Goal: Information Seeking & Learning: Learn about a topic

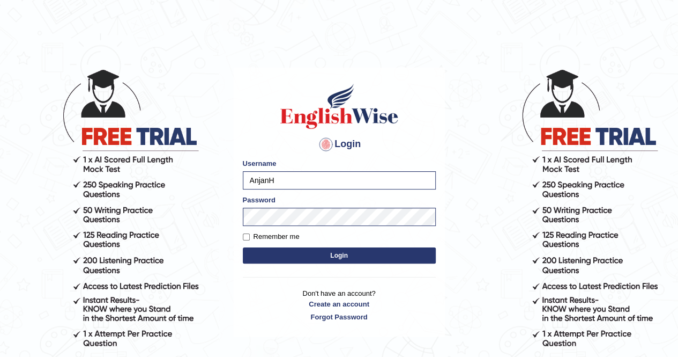
click at [339, 257] on button "Login" at bounding box center [339, 255] width 193 height 16
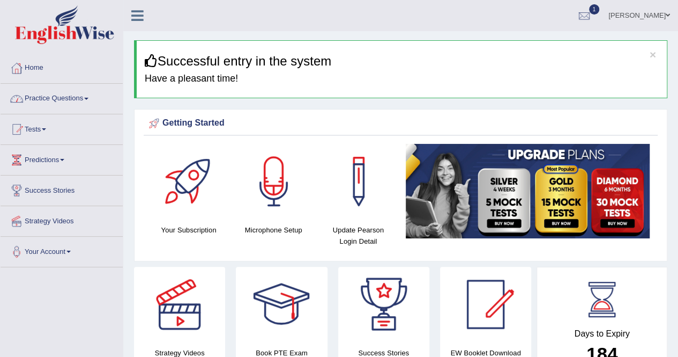
click at [46, 95] on link "Practice Questions" at bounding box center [62, 97] width 122 height 27
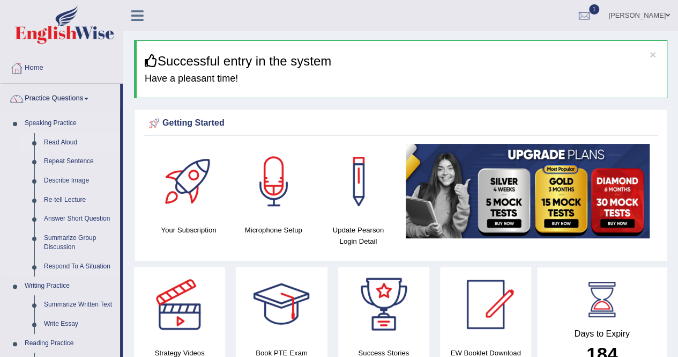
click at [61, 139] on link "Read Aloud" at bounding box center [79, 142] width 81 height 19
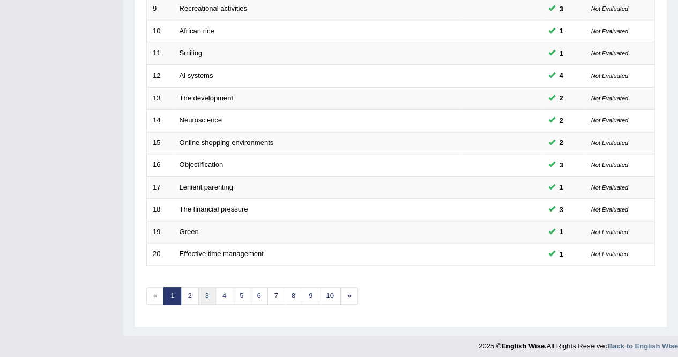
click at [212, 292] on link "3" at bounding box center [207, 296] width 18 height 18
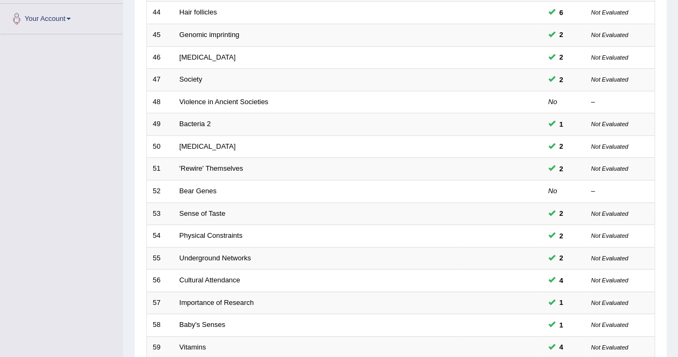
scroll to position [348, 0]
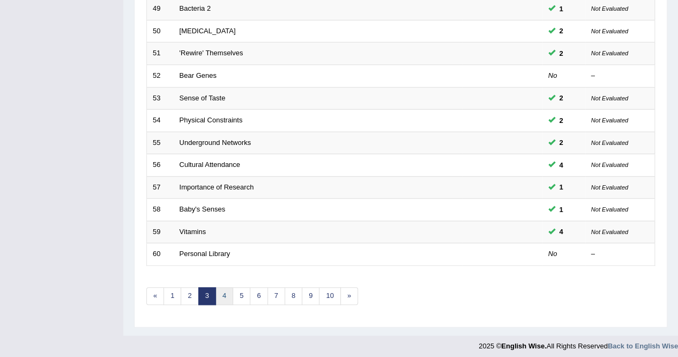
click at [225, 291] on link "4" at bounding box center [225, 296] width 18 height 18
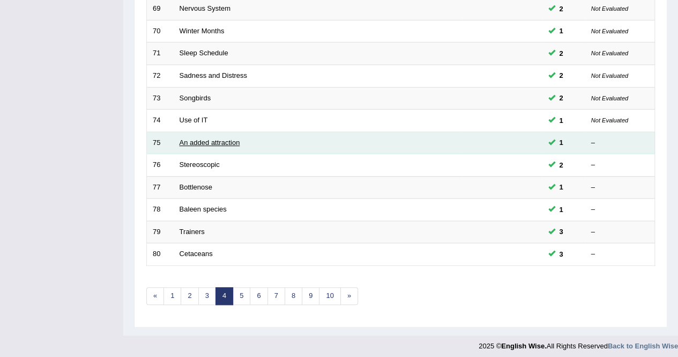
click at [196, 138] on link "An added attraction" at bounding box center [210, 142] width 61 height 8
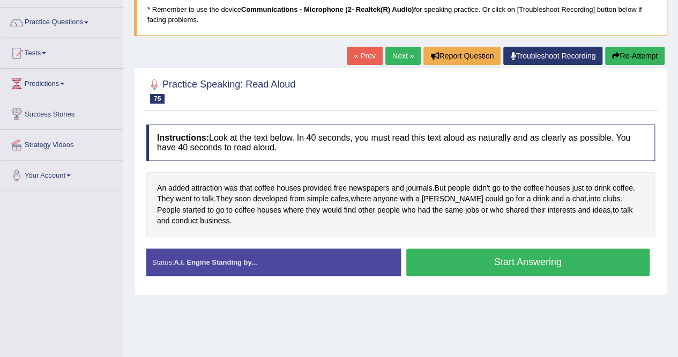
scroll to position [54, 0]
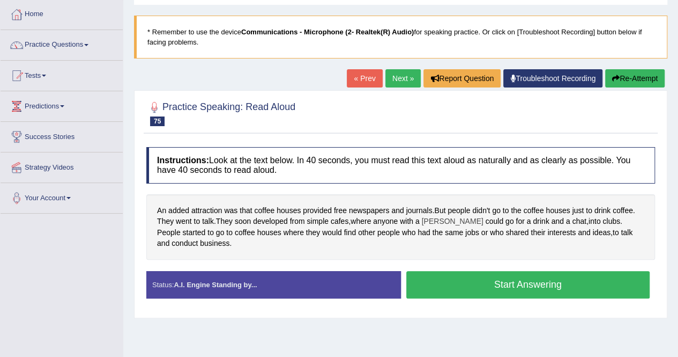
click at [434, 220] on span "[PERSON_NAME]" at bounding box center [453, 221] width 62 height 11
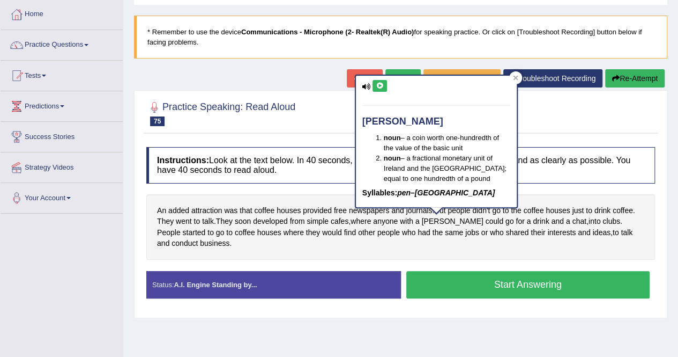
click at [382, 87] on icon at bounding box center [380, 86] width 8 height 6
click at [515, 74] on div at bounding box center [515, 77] width 13 height 13
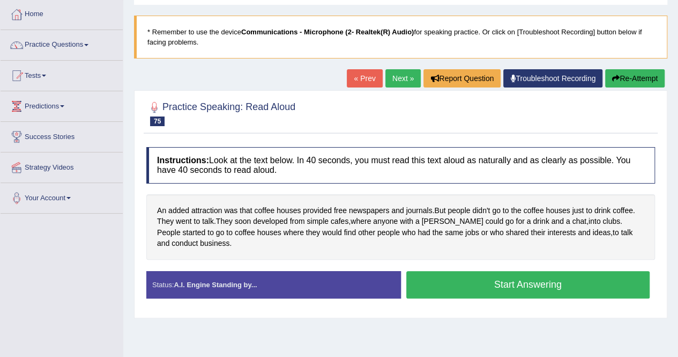
click at [579, 288] on button "Start Answering" at bounding box center [529, 284] width 244 height 27
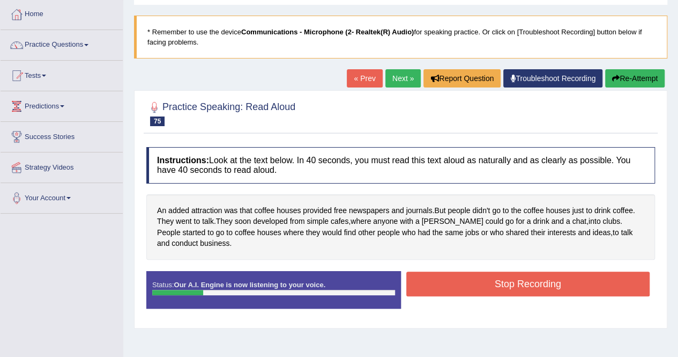
click at [540, 284] on button "Stop Recording" at bounding box center [529, 283] width 244 height 25
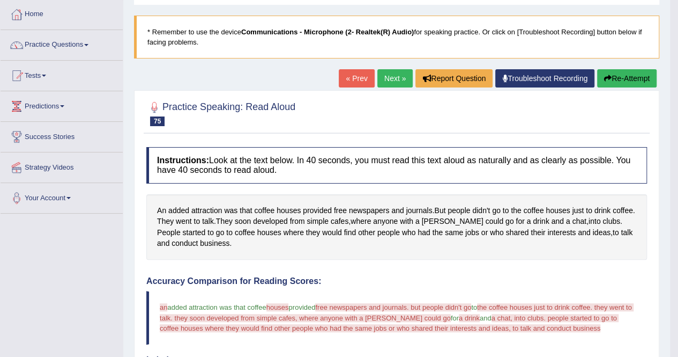
click at [644, 75] on button "Re-Attempt" at bounding box center [627, 78] width 60 height 18
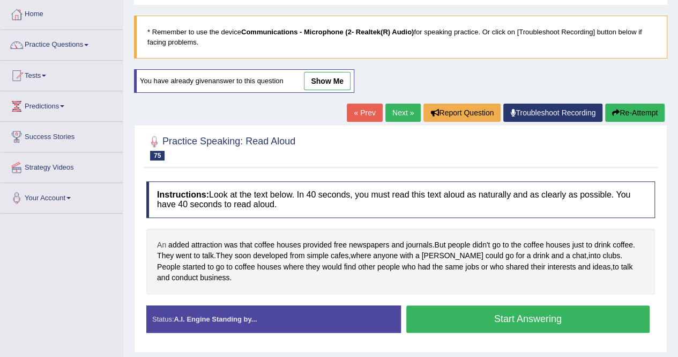
click at [162, 241] on span "An" at bounding box center [161, 244] width 9 height 11
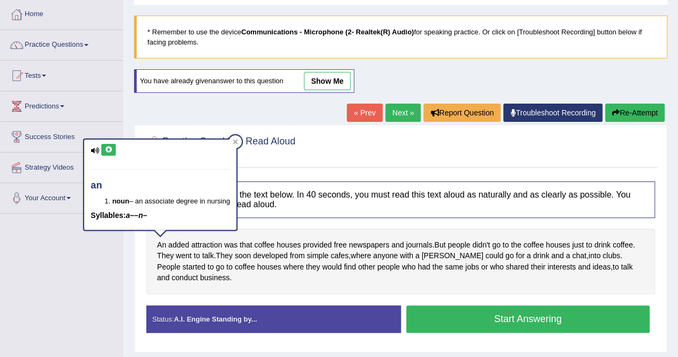
click at [110, 146] on icon at bounding box center [109, 149] width 8 height 6
click at [241, 142] on div at bounding box center [235, 141] width 13 height 13
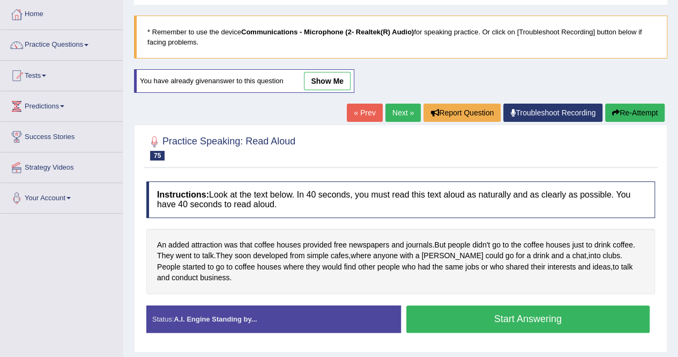
click at [579, 323] on button "Start Answering" at bounding box center [529, 318] width 244 height 27
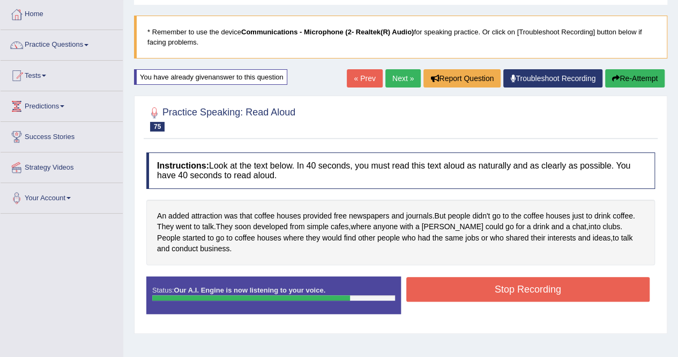
click at [573, 286] on button "Stop Recording" at bounding box center [529, 289] width 244 height 25
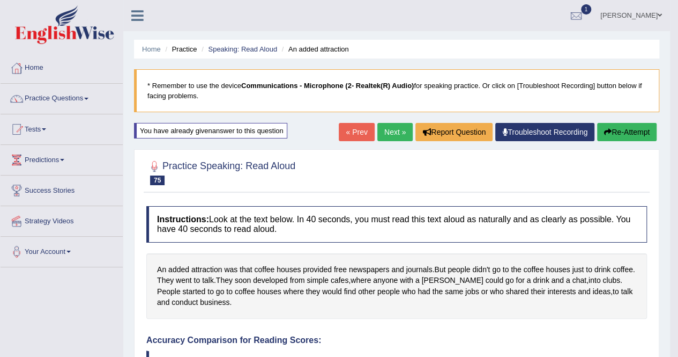
drag, startPoint x: 387, startPoint y: 132, endPoint x: 393, endPoint y: 135, distance: 6.3
click at [388, 132] on link "Next »" at bounding box center [395, 132] width 35 height 18
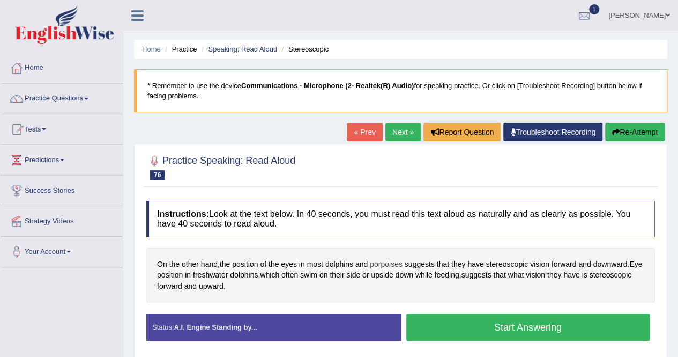
click at [388, 261] on span "porpoises" at bounding box center [386, 263] width 33 height 11
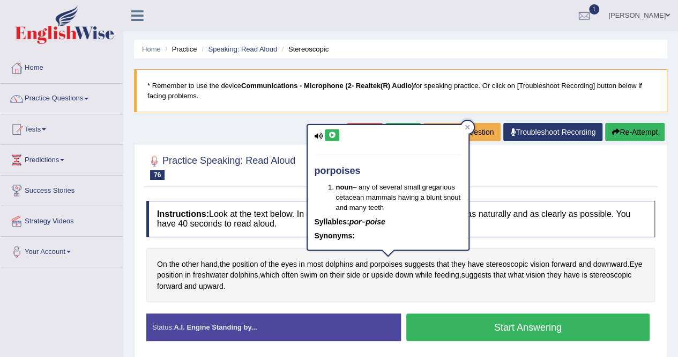
click at [330, 138] on button at bounding box center [332, 135] width 14 height 12
drag, startPoint x: 472, startPoint y: 127, endPoint x: 450, endPoint y: 138, distance: 24.2
click at [472, 127] on div at bounding box center [467, 127] width 13 height 13
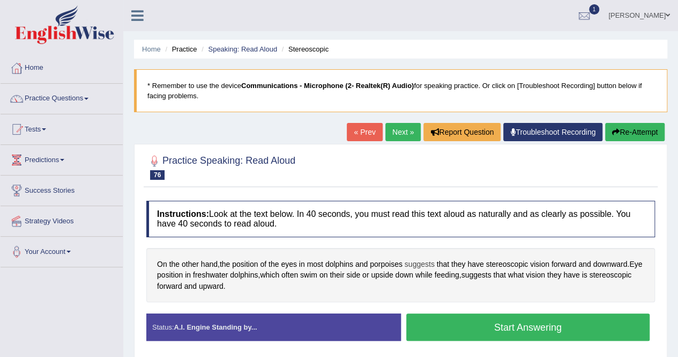
click at [419, 261] on span "suggests" at bounding box center [420, 263] width 30 height 11
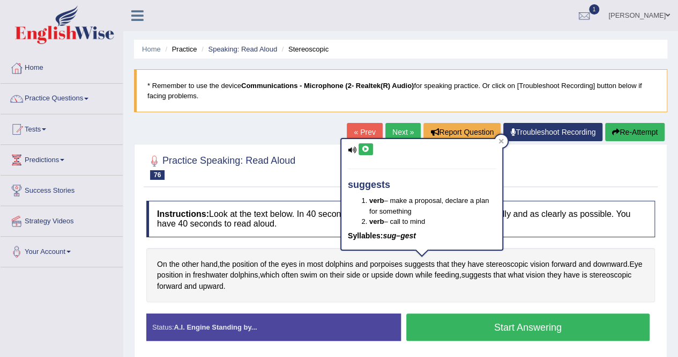
click at [368, 150] on icon at bounding box center [366, 149] width 8 height 6
click at [504, 143] on icon at bounding box center [501, 140] width 5 height 5
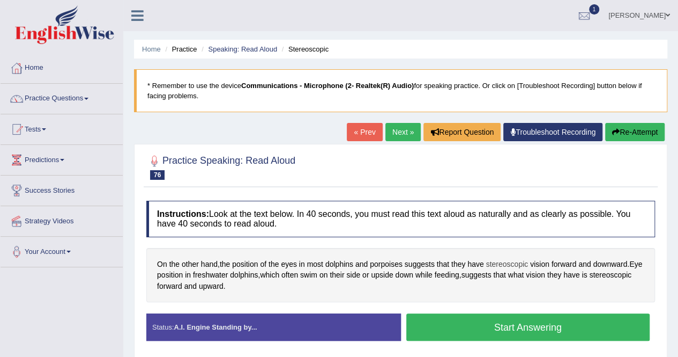
click at [513, 262] on span "stereoscopic" at bounding box center [507, 263] width 42 height 11
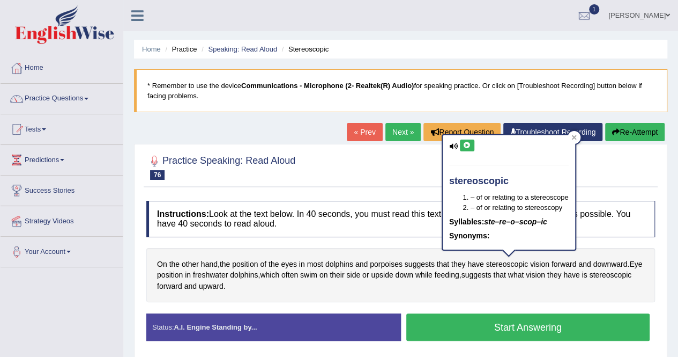
click at [465, 143] on icon at bounding box center [467, 145] width 8 height 6
click at [575, 138] on icon at bounding box center [574, 137] width 5 height 5
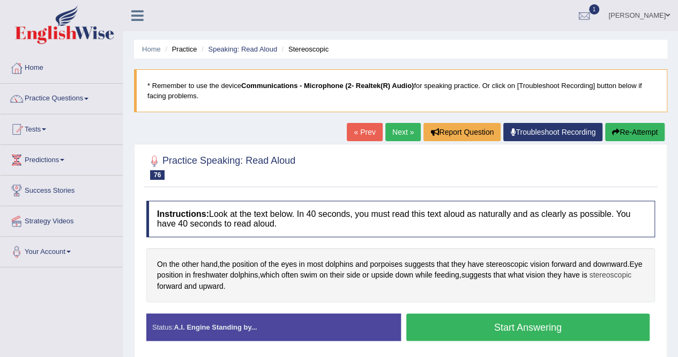
click at [589, 280] on span "stereoscopic" at bounding box center [610, 274] width 42 height 11
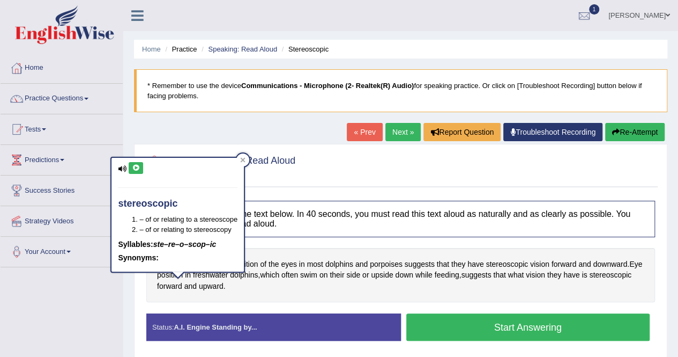
click at [136, 170] on button at bounding box center [136, 168] width 14 height 12
click at [245, 157] on div "stereoscopic – of or relating to a stereoscope – of or relating to stereoscopy …" at bounding box center [177, 218] width 135 height 123
click at [246, 157] on div at bounding box center [243, 159] width 13 height 13
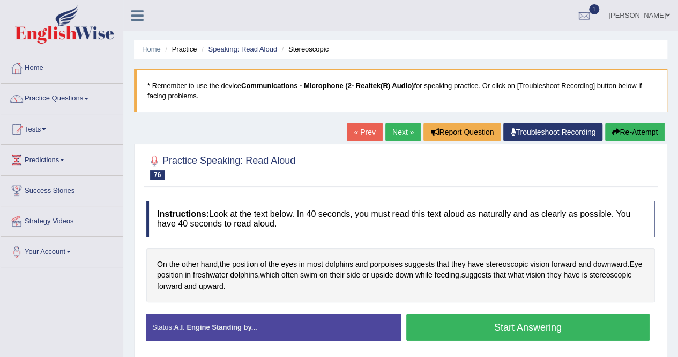
click at [559, 327] on button "Start Answering" at bounding box center [529, 326] width 244 height 27
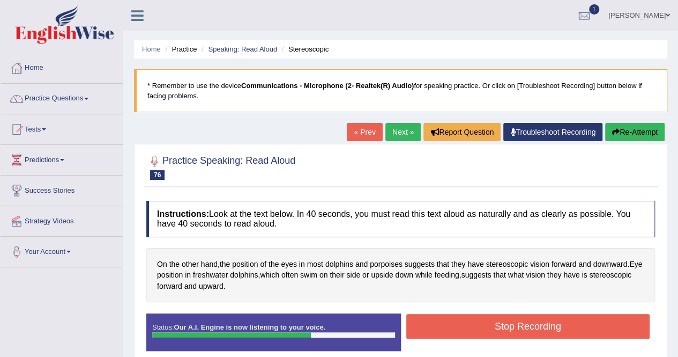
click at [559, 327] on button "Stop Recording" at bounding box center [529, 326] width 244 height 25
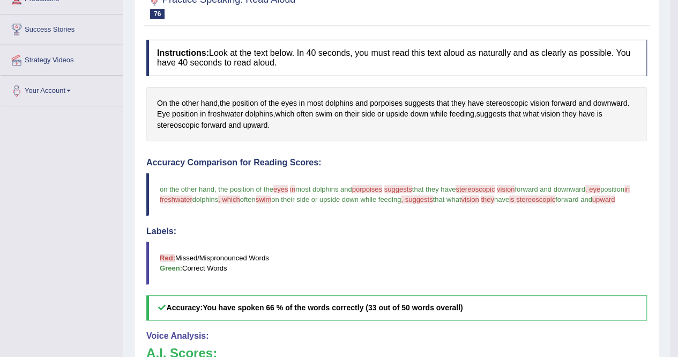
scroll to position [54, 0]
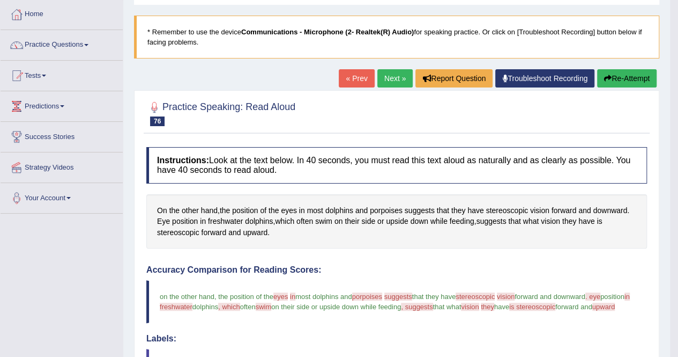
click at [631, 84] on button "Re-Attempt" at bounding box center [627, 78] width 60 height 18
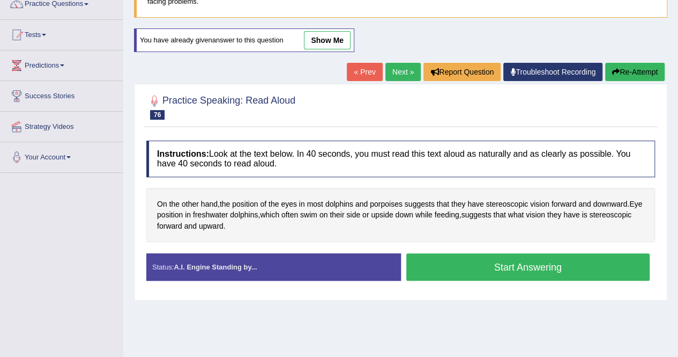
scroll to position [161, 0]
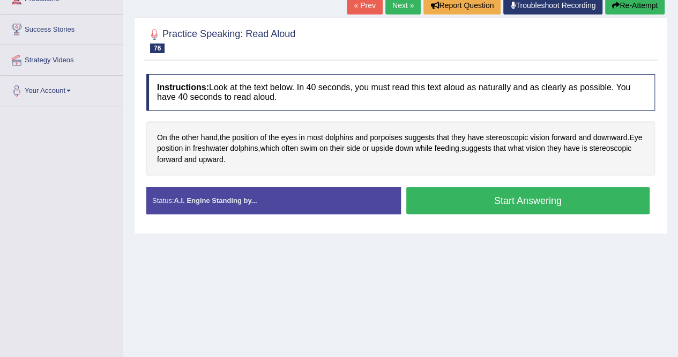
click at [583, 203] on button "Start Answering" at bounding box center [529, 200] width 244 height 27
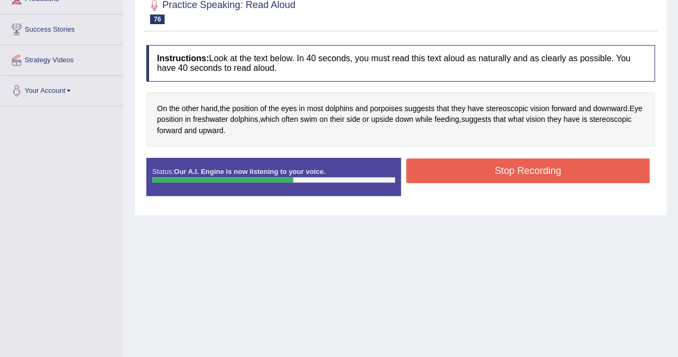
click at [493, 169] on button "Stop Recording" at bounding box center [529, 170] width 244 height 25
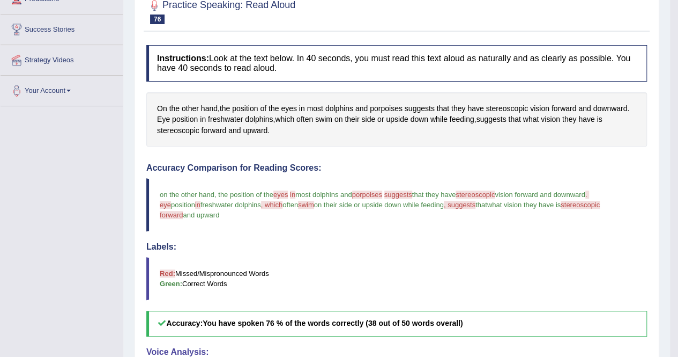
scroll to position [54, 0]
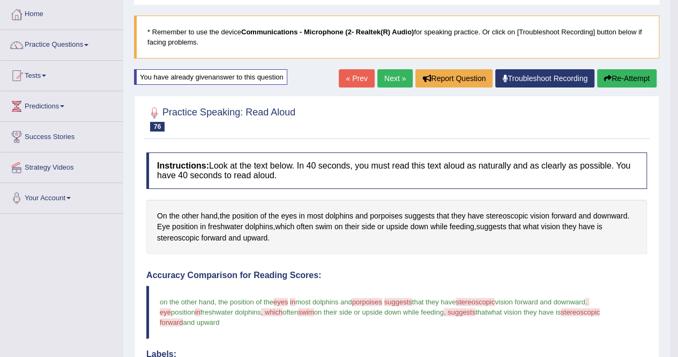
click at [393, 79] on link "Next »" at bounding box center [395, 78] width 35 height 18
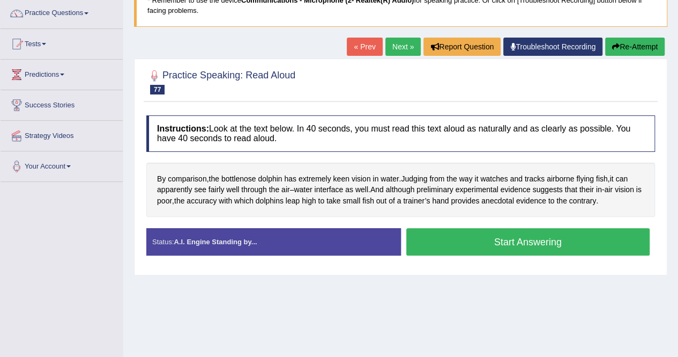
scroll to position [107, 0]
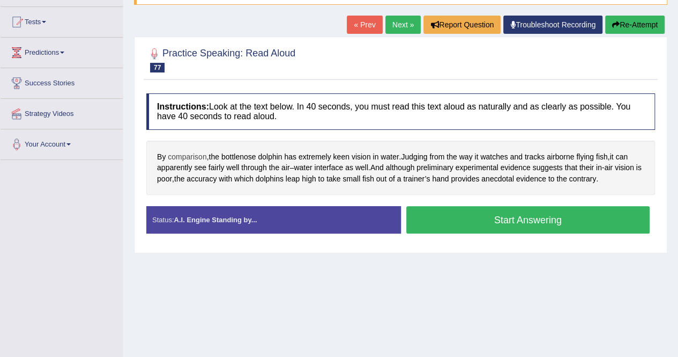
click at [194, 153] on span "comparison" at bounding box center [187, 156] width 39 height 11
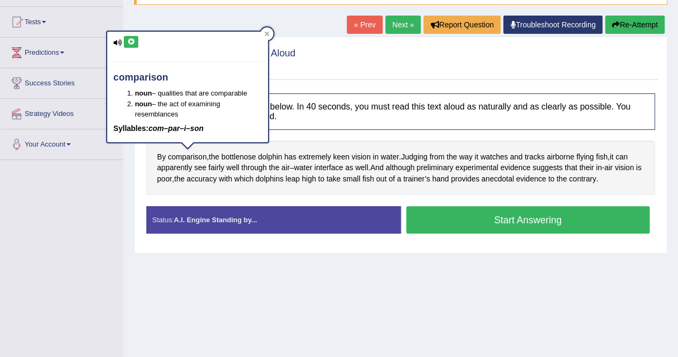
click at [135, 43] on icon at bounding box center [131, 42] width 8 height 6
click at [263, 32] on div at bounding box center [267, 33] width 13 height 13
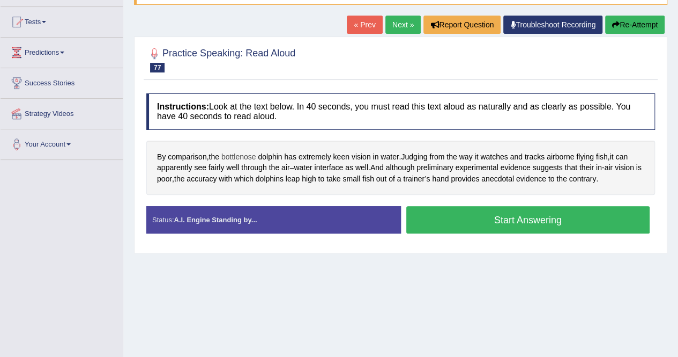
click at [239, 151] on span "bottlenose" at bounding box center [238, 156] width 35 height 11
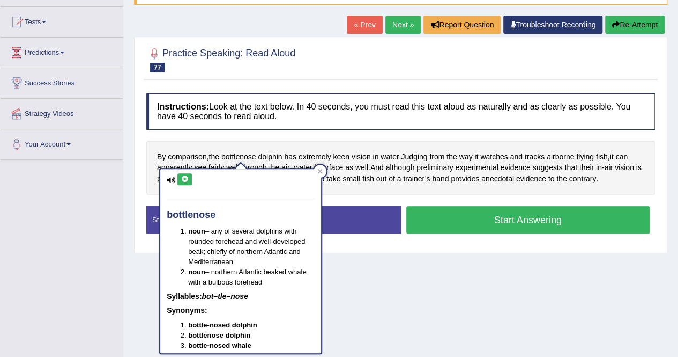
click at [186, 182] on button at bounding box center [185, 179] width 14 height 12
click at [321, 168] on icon at bounding box center [319, 170] width 5 height 5
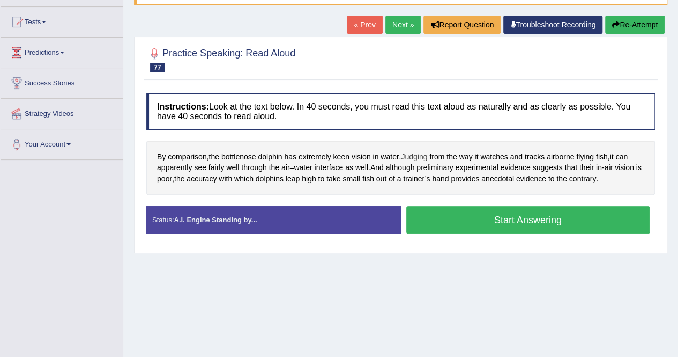
click at [420, 156] on span "Judging" at bounding box center [414, 156] width 26 height 11
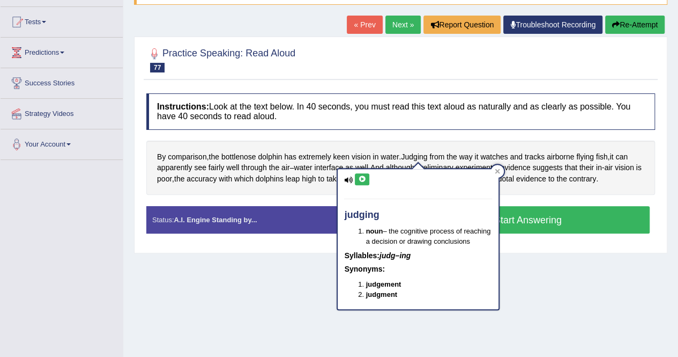
click at [363, 174] on button at bounding box center [362, 179] width 14 height 12
drag, startPoint x: 500, startPoint y: 168, endPoint x: 491, endPoint y: 167, distance: 9.8
click at [500, 168] on icon at bounding box center [497, 170] width 5 height 5
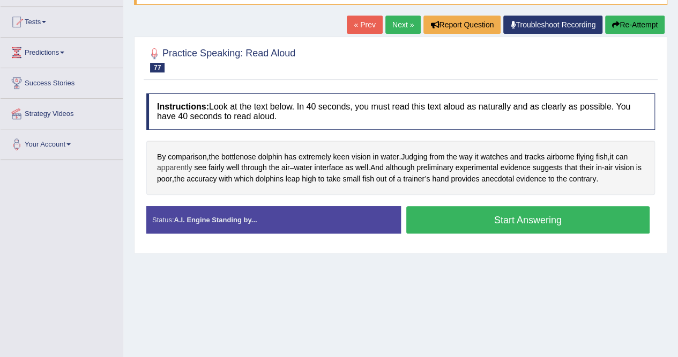
click at [173, 164] on span "apparently" at bounding box center [174, 167] width 35 height 11
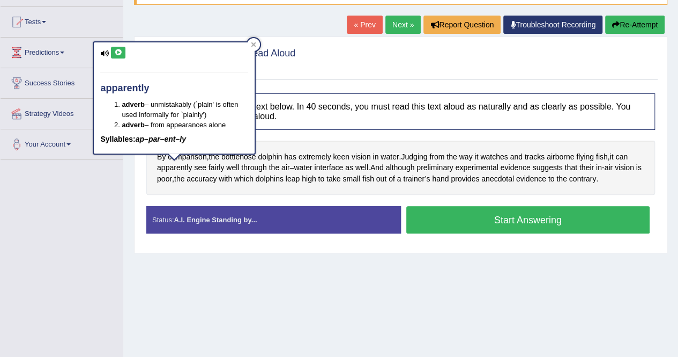
click at [117, 52] on icon at bounding box center [118, 52] width 8 height 6
click at [257, 43] on div at bounding box center [253, 44] width 13 height 13
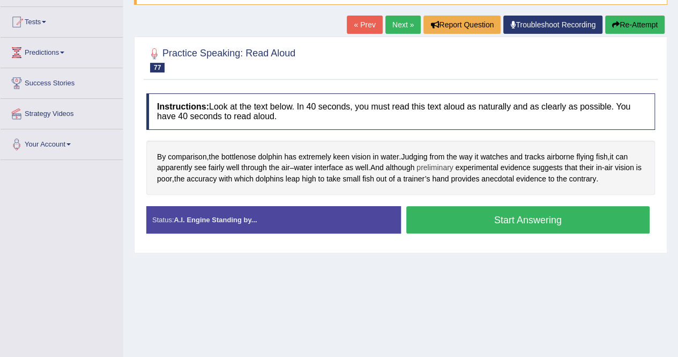
click at [437, 166] on span "preliminary" at bounding box center [435, 167] width 36 height 11
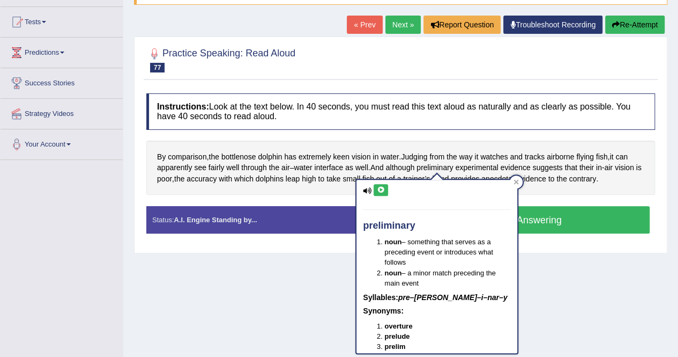
click at [382, 187] on icon at bounding box center [381, 190] width 8 height 6
click at [514, 183] on icon at bounding box center [516, 181] width 5 height 5
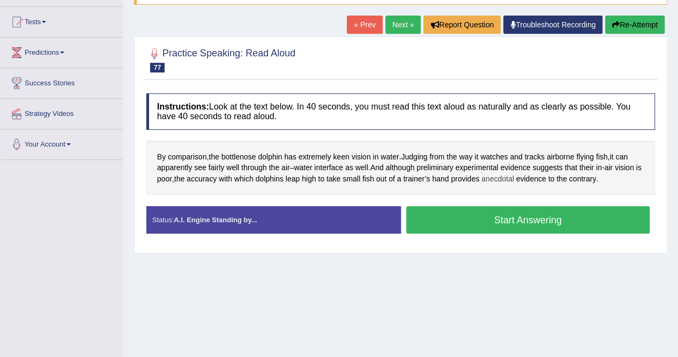
click at [503, 175] on span "anecdotal" at bounding box center [498, 178] width 33 height 11
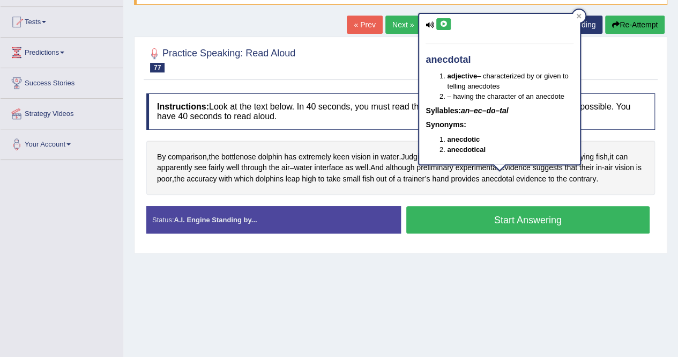
click at [442, 21] on icon at bounding box center [444, 24] width 8 height 6
click at [576, 18] on div at bounding box center [579, 16] width 13 height 13
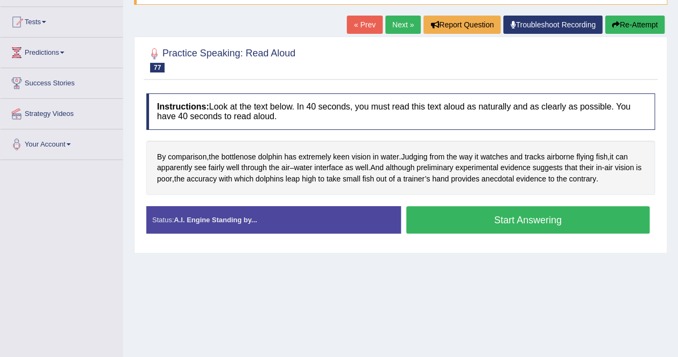
click at [558, 217] on button "Start Answering" at bounding box center [529, 219] width 244 height 27
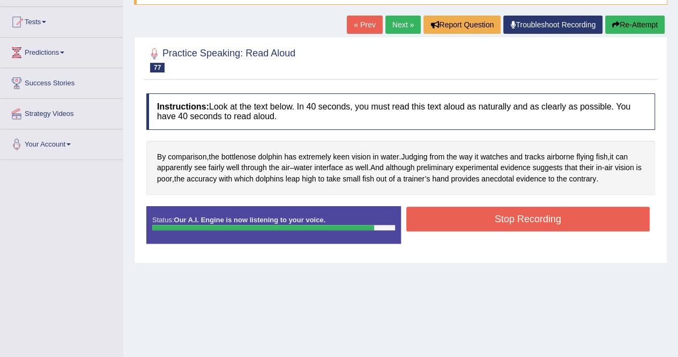
click at [558, 217] on button "Stop Recording" at bounding box center [529, 218] width 244 height 25
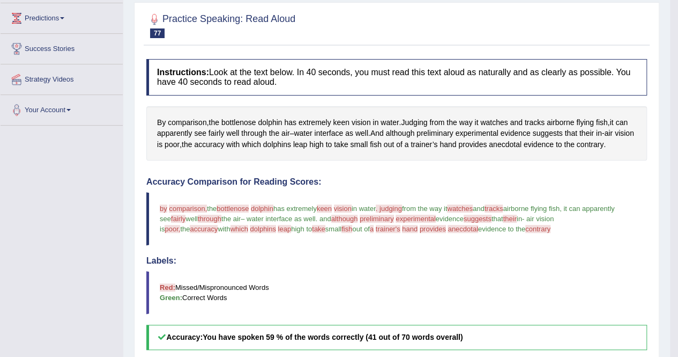
scroll to position [0, 0]
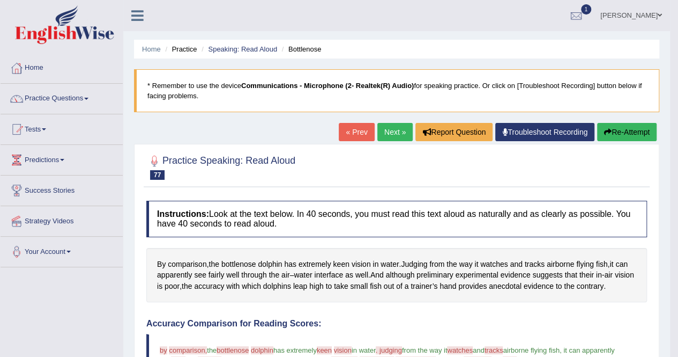
click at [640, 131] on button "Re-Attempt" at bounding box center [627, 132] width 60 height 18
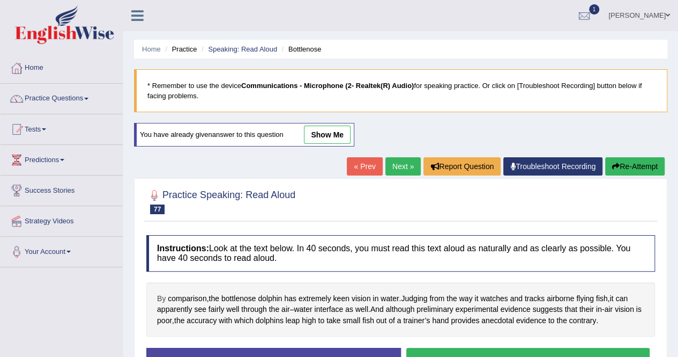
click at [164, 299] on span "By" at bounding box center [161, 298] width 9 height 11
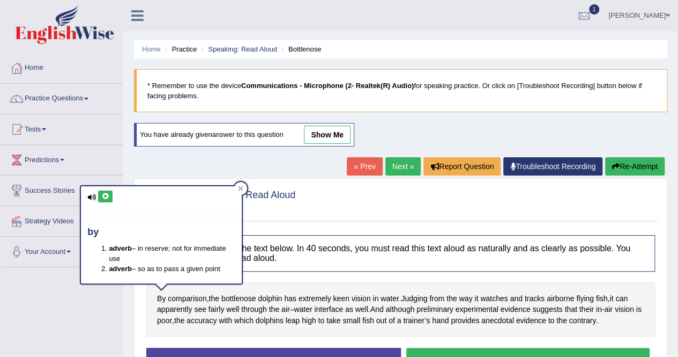
click at [105, 190] on button at bounding box center [105, 196] width 14 height 12
click at [243, 190] on div at bounding box center [240, 188] width 13 height 13
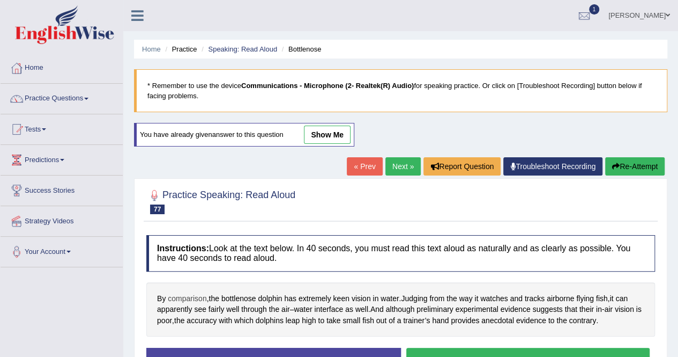
click at [192, 293] on span "comparison" at bounding box center [187, 298] width 39 height 11
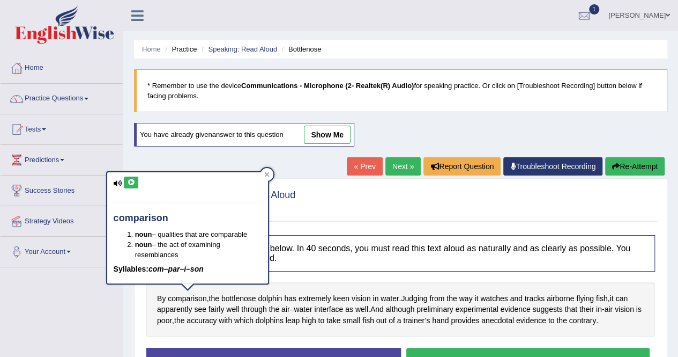
click at [136, 186] on button at bounding box center [131, 182] width 14 height 12
click at [269, 175] on icon at bounding box center [266, 174] width 5 height 5
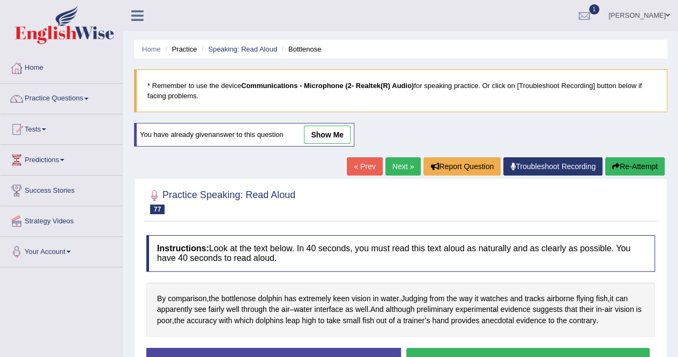
scroll to position [54, 0]
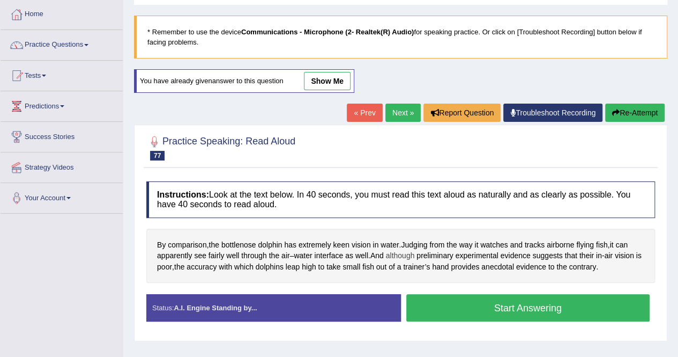
click at [408, 253] on span "although" at bounding box center [400, 255] width 29 height 11
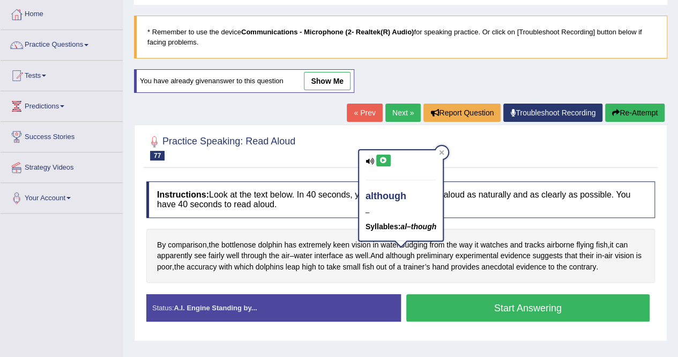
click at [389, 159] on button at bounding box center [383, 160] width 14 height 12
click at [444, 153] on icon at bounding box center [441, 152] width 5 height 5
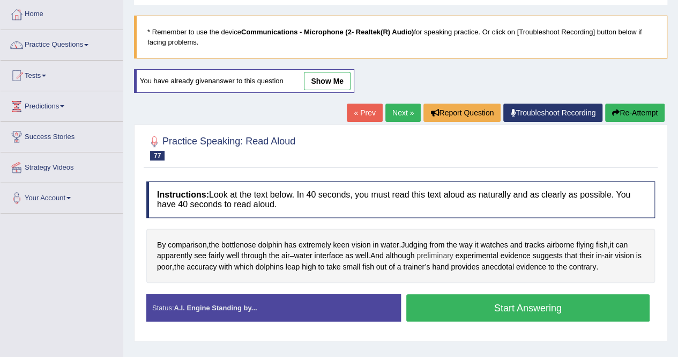
click at [436, 250] on span "preliminary" at bounding box center [435, 255] width 36 height 11
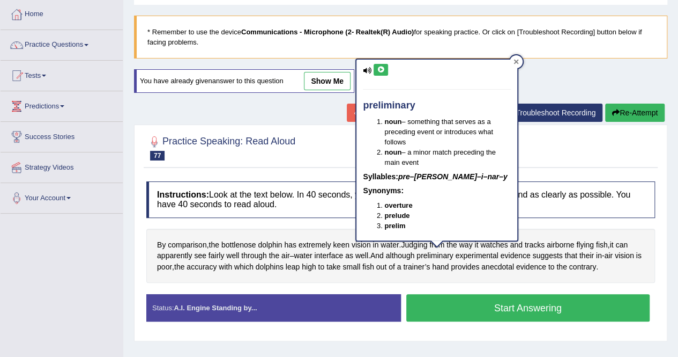
click at [519, 58] on div at bounding box center [516, 61] width 13 height 13
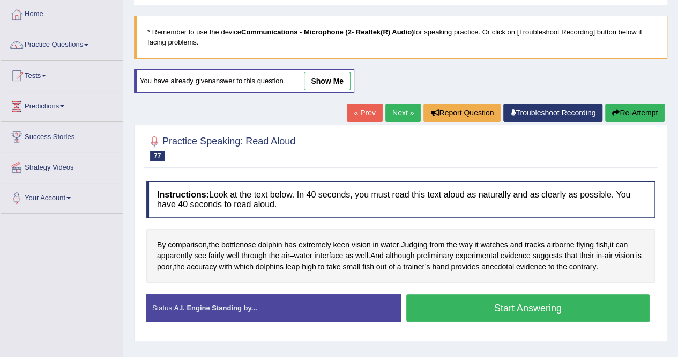
click at [541, 309] on button "Start Answering" at bounding box center [529, 307] width 244 height 27
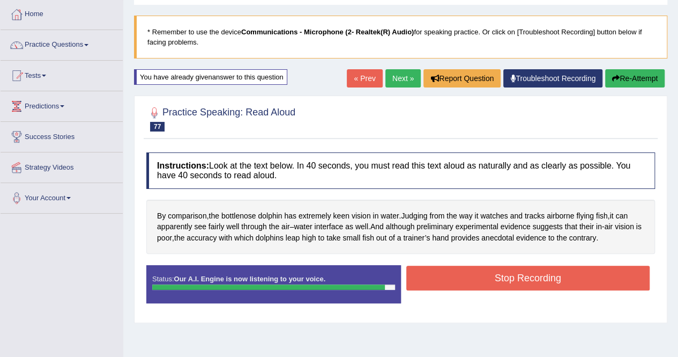
click at [521, 277] on button "Stop Recording" at bounding box center [529, 277] width 244 height 25
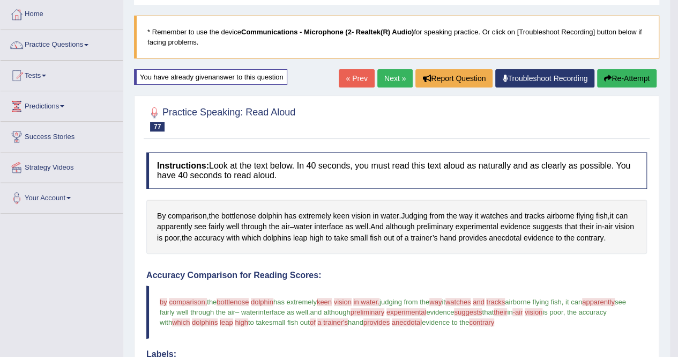
click at [393, 77] on link "Next »" at bounding box center [395, 78] width 35 height 18
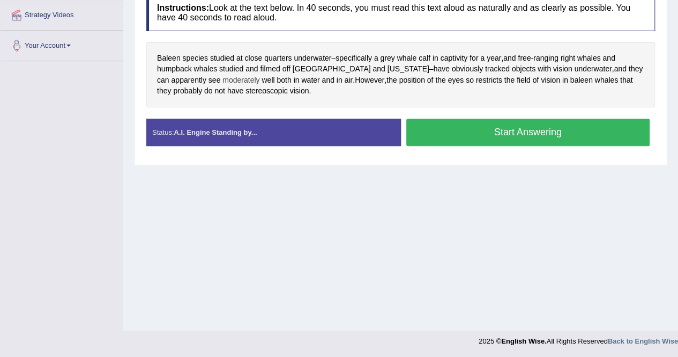
scroll to position [152, 0]
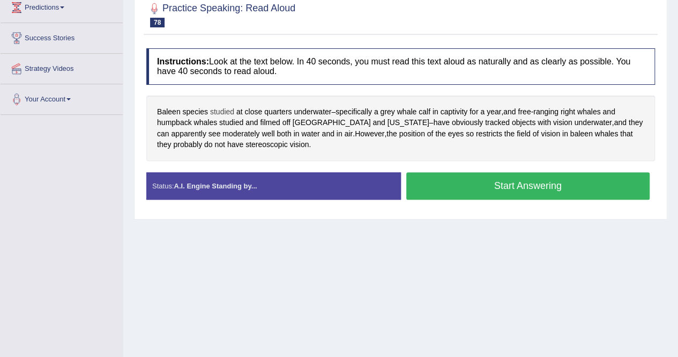
click at [226, 110] on span "studied" at bounding box center [222, 111] width 24 height 11
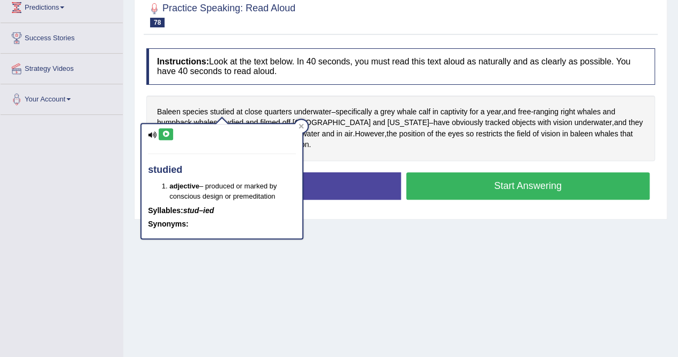
click at [165, 131] on icon at bounding box center [166, 134] width 8 height 6
click at [302, 125] on icon at bounding box center [301, 125] width 5 height 5
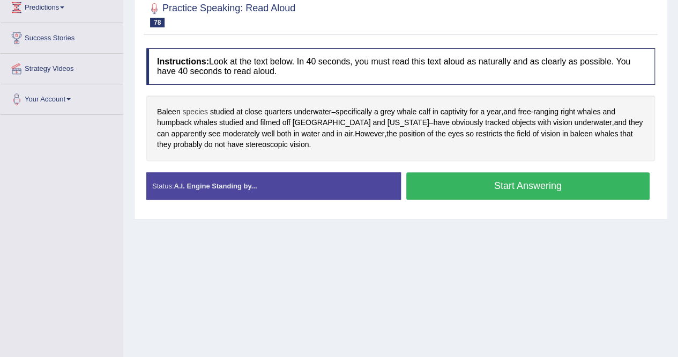
click at [188, 110] on span "species" at bounding box center [194, 111] width 25 height 11
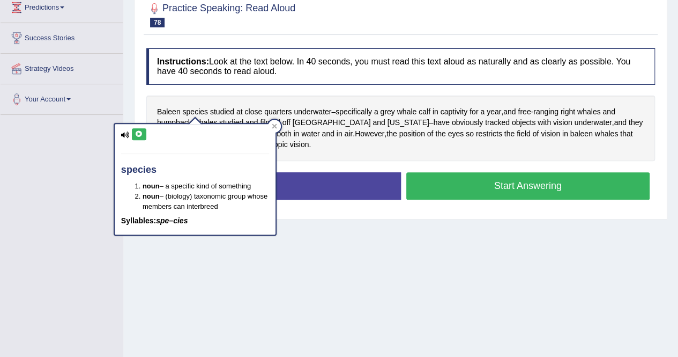
click at [136, 134] on icon at bounding box center [139, 134] width 8 height 6
click at [280, 127] on div at bounding box center [274, 126] width 13 height 13
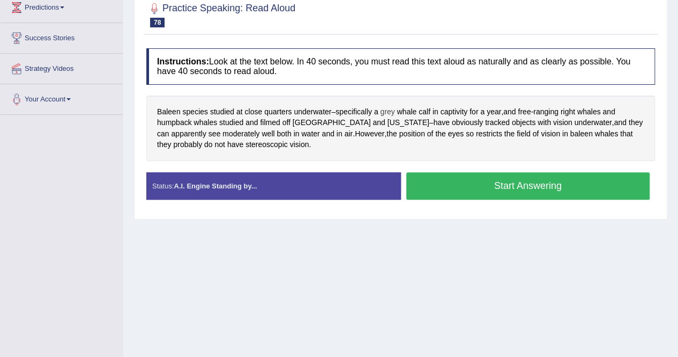
click at [393, 109] on span "grey" at bounding box center [387, 111] width 14 height 11
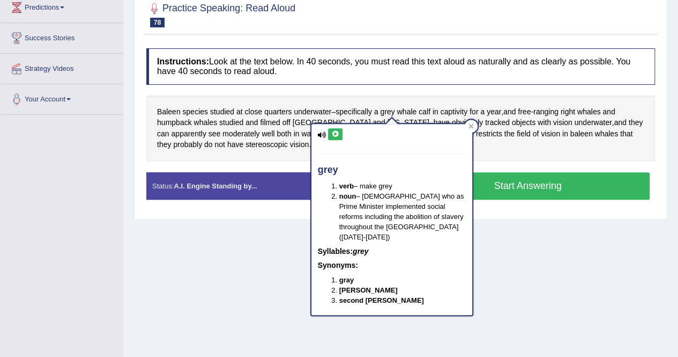
click at [337, 131] on icon at bounding box center [335, 134] width 8 height 6
click at [471, 123] on icon at bounding box center [471, 125] width 5 height 5
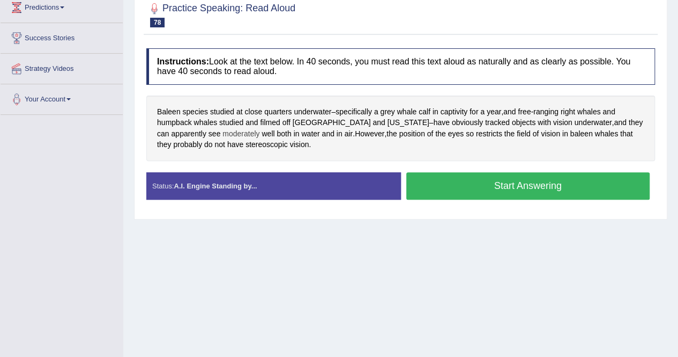
click at [223, 132] on span "moderately" at bounding box center [241, 133] width 37 height 11
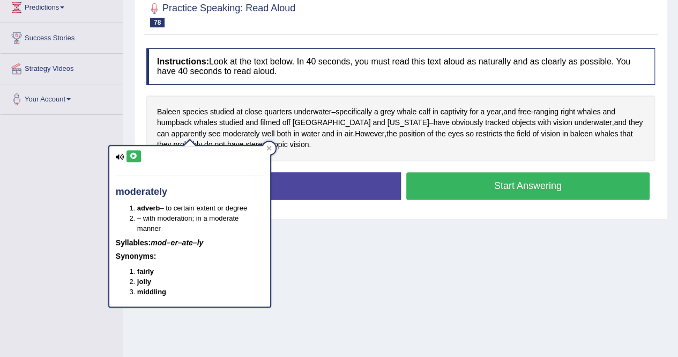
click at [134, 154] on icon at bounding box center [134, 156] width 8 height 6
click at [268, 144] on div at bounding box center [269, 148] width 13 height 13
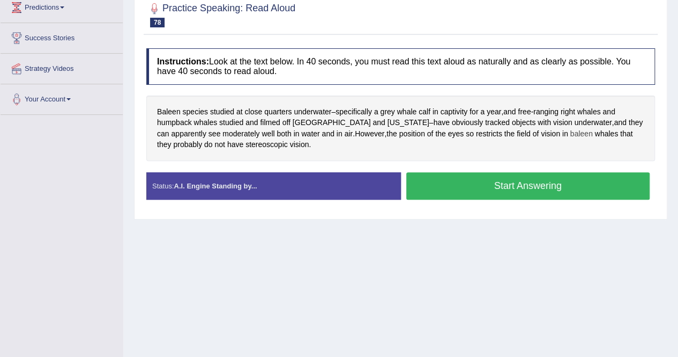
click at [571, 134] on span "baleen" at bounding box center [582, 133] width 23 height 11
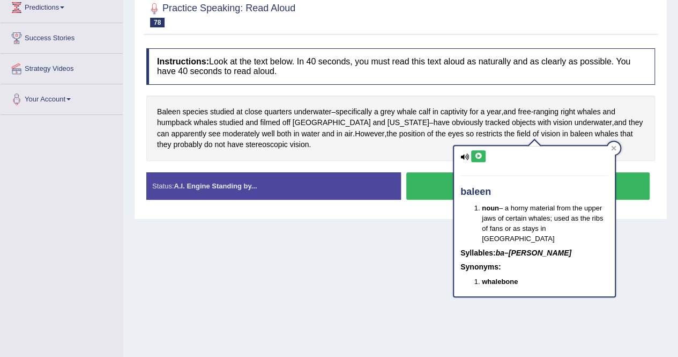
click at [479, 154] on icon at bounding box center [479, 156] width 8 height 6
click at [615, 147] on icon at bounding box center [614, 148] width 5 height 5
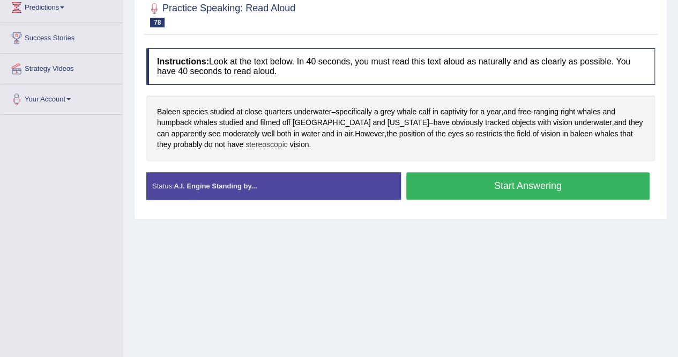
click at [246, 144] on span "stereoscopic" at bounding box center [267, 144] width 42 height 11
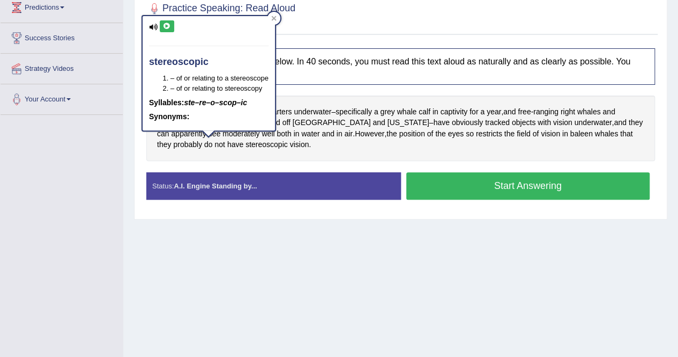
click at [168, 23] on icon at bounding box center [167, 26] width 8 height 6
click at [276, 17] on icon at bounding box center [273, 18] width 5 height 5
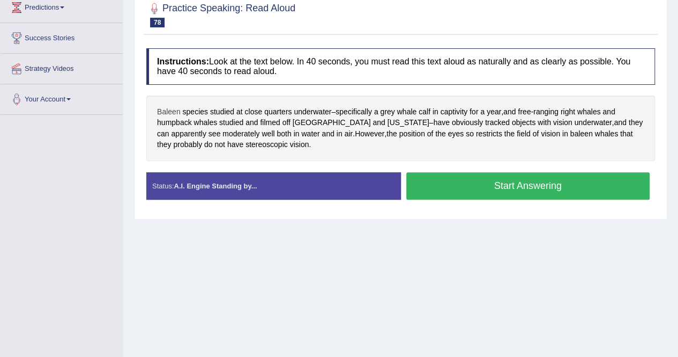
click at [165, 110] on span "Baleen" at bounding box center [169, 111] width 24 height 11
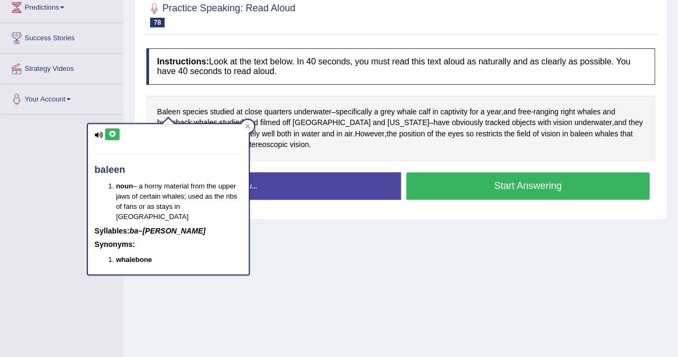
click at [108, 136] on icon at bounding box center [112, 134] width 8 height 6
click at [250, 125] on icon at bounding box center [247, 125] width 5 height 5
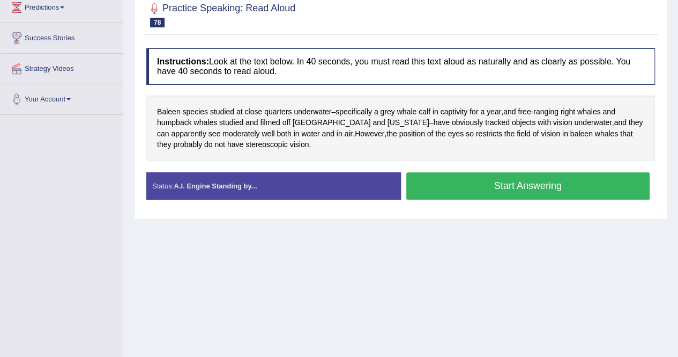
click at [484, 187] on button "Start Answering" at bounding box center [529, 185] width 244 height 27
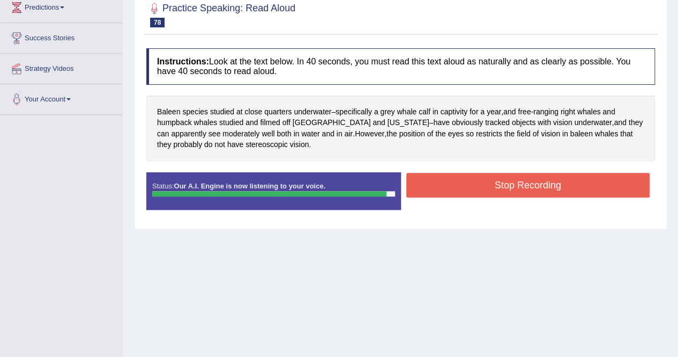
click at [484, 187] on button "Stop Recording" at bounding box center [529, 185] width 244 height 25
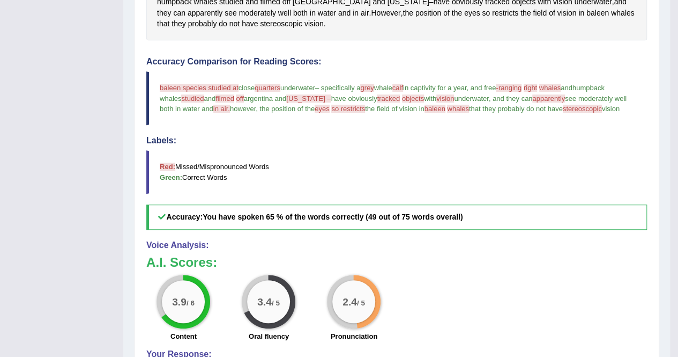
scroll to position [206, 0]
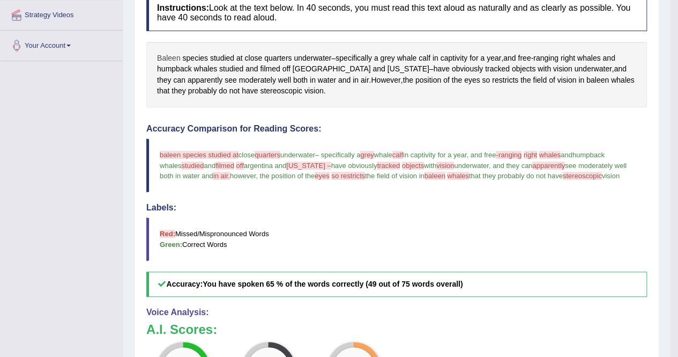
click at [161, 53] on span "Baleen" at bounding box center [169, 58] width 24 height 11
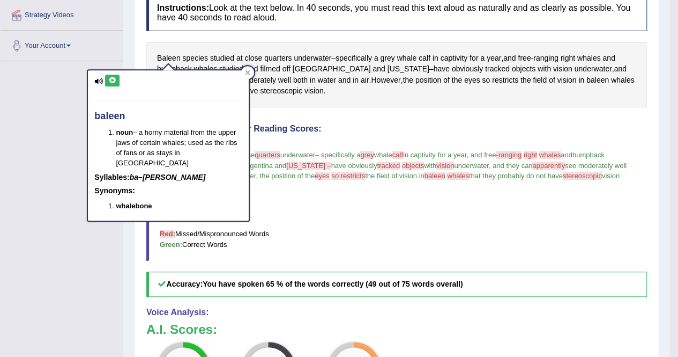
click at [109, 78] on icon at bounding box center [112, 80] width 8 height 6
click at [251, 71] on div at bounding box center [247, 72] width 13 height 13
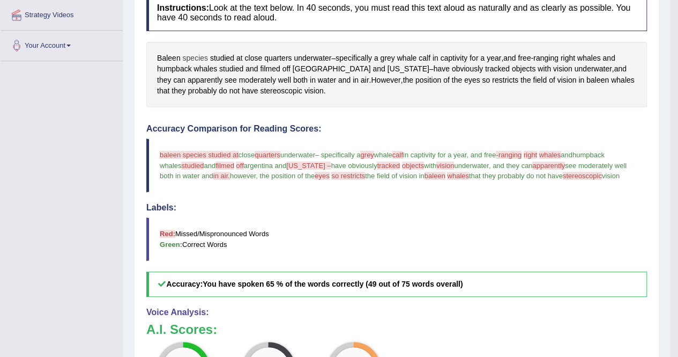
click at [203, 54] on span "species" at bounding box center [194, 58] width 25 height 11
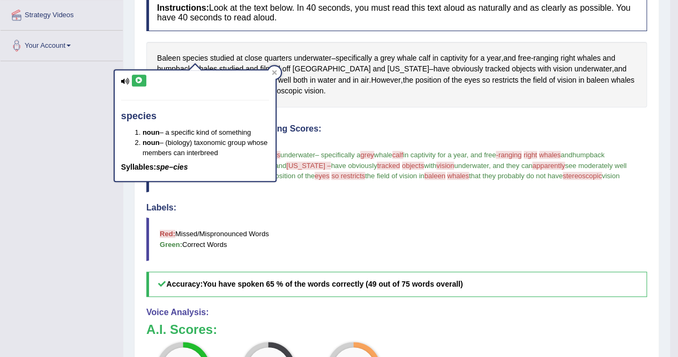
click at [138, 83] on button at bounding box center [139, 81] width 14 height 12
click at [278, 72] on div at bounding box center [274, 72] width 13 height 13
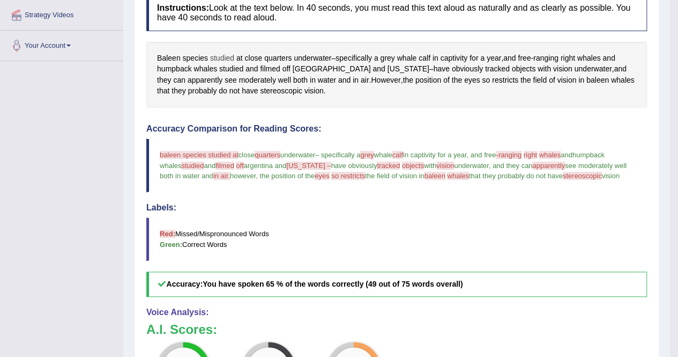
click at [224, 55] on span "studied" at bounding box center [222, 58] width 24 height 11
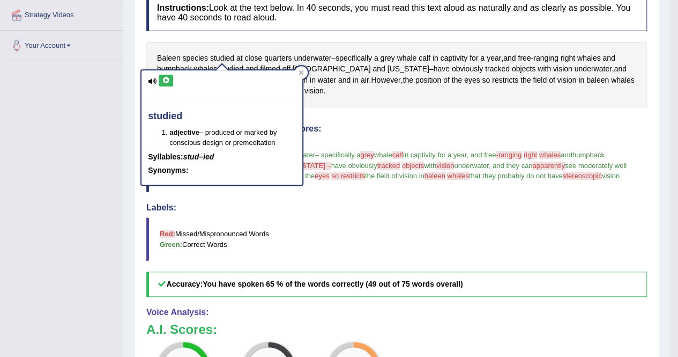
click at [169, 79] on icon at bounding box center [166, 80] width 8 height 6
click at [305, 72] on div at bounding box center [301, 72] width 13 height 13
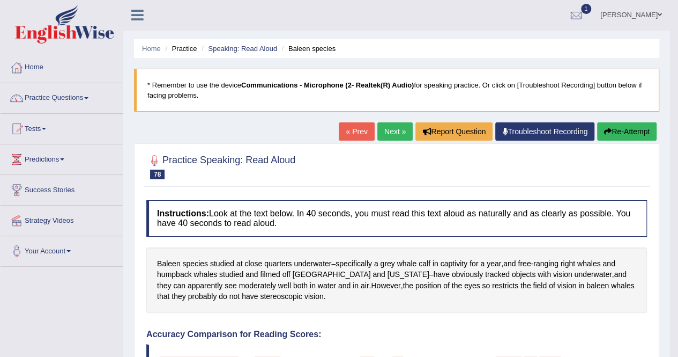
scroll to position [0, 0]
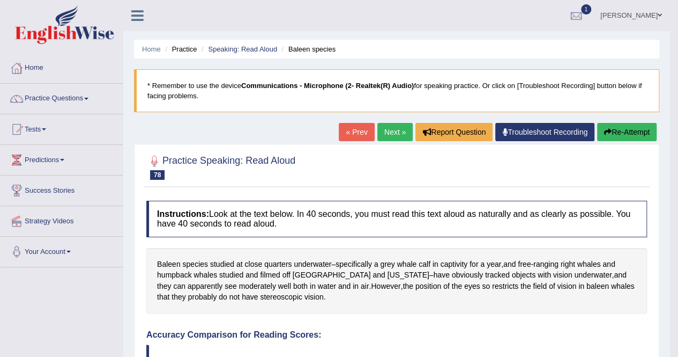
click at [403, 136] on link "Next »" at bounding box center [395, 132] width 35 height 18
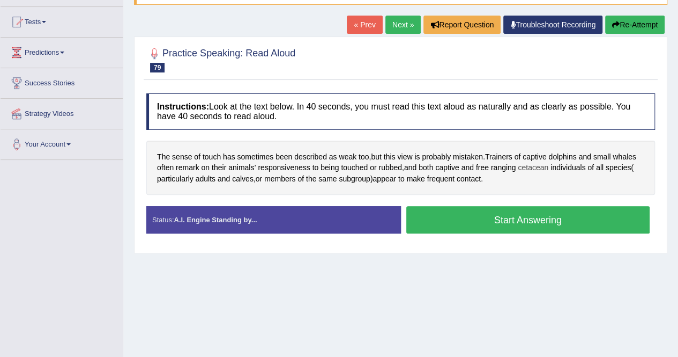
click at [536, 169] on span "cetacean" at bounding box center [533, 167] width 31 height 11
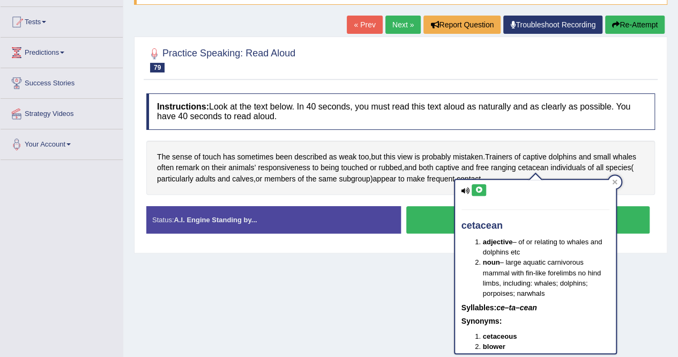
click at [479, 190] on icon at bounding box center [479, 190] width 8 height 6
click at [617, 181] on icon at bounding box center [614, 181] width 5 height 5
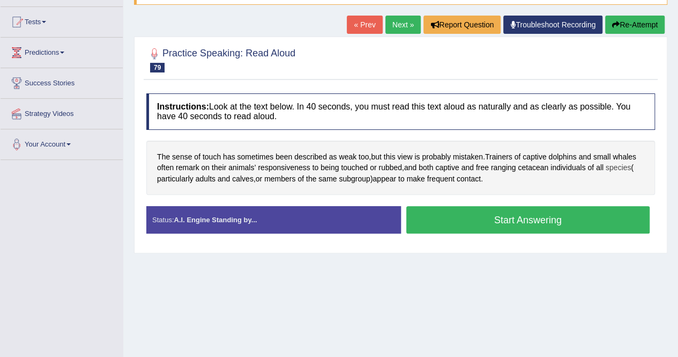
click at [626, 167] on span "species" at bounding box center [618, 167] width 25 height 11
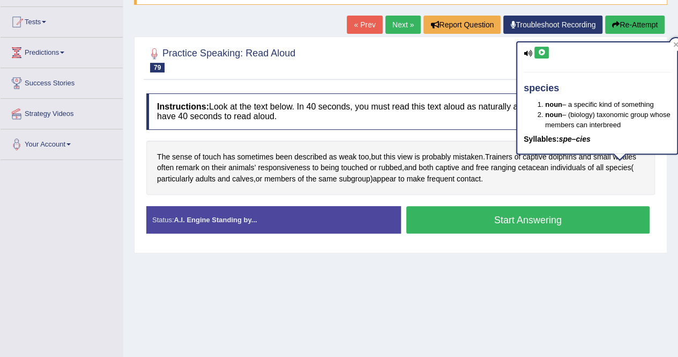
click at [538, 54] on icon at bounding box center [542, 52] width 8 height 6
click at [674, 40] on div at bounding box center [676, 44] width 13 height 13
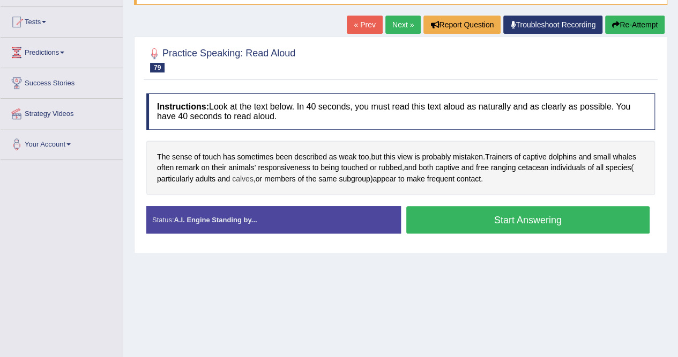
click at [242, 177] on span "calves" at bounding box center [242, 178] width 21 height 11
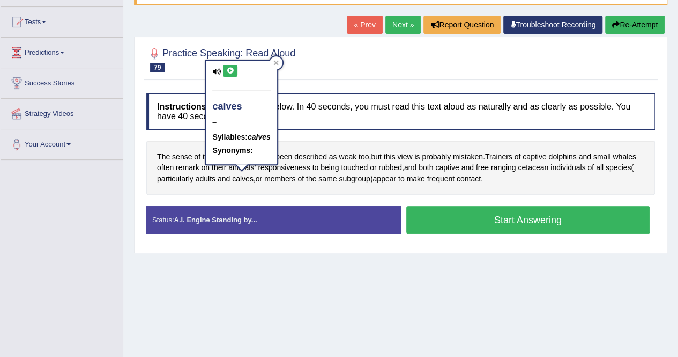
click at [228, 69] on icon at bounding box center [230, 71] width 8 height 6
click at [283, 64] on div at bounding box center [276, 62] width 13 height 13
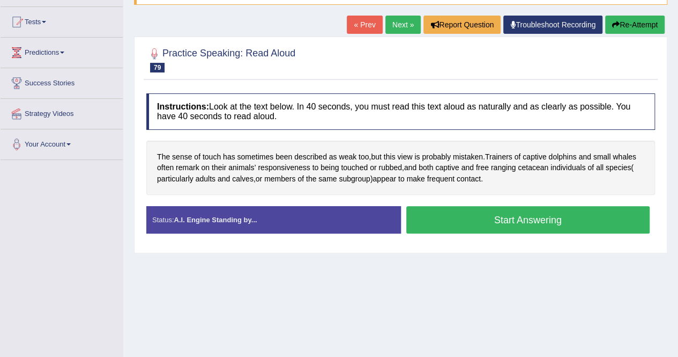
click at [563, 217] on button "Start Answering" at bounding box center [529, 219] width 244 height 27
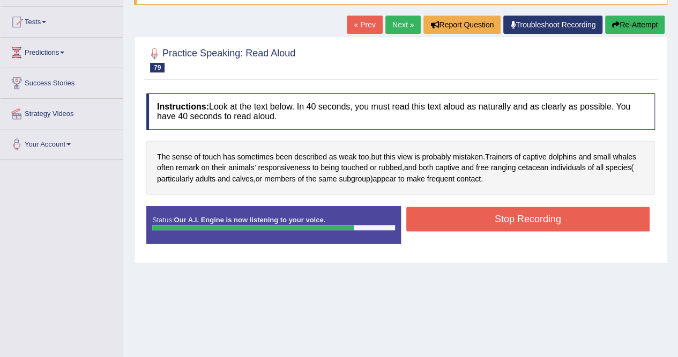
click at [563, 217] on button "Stop Recording" at bounding box center [529, 218] width 244 height 25
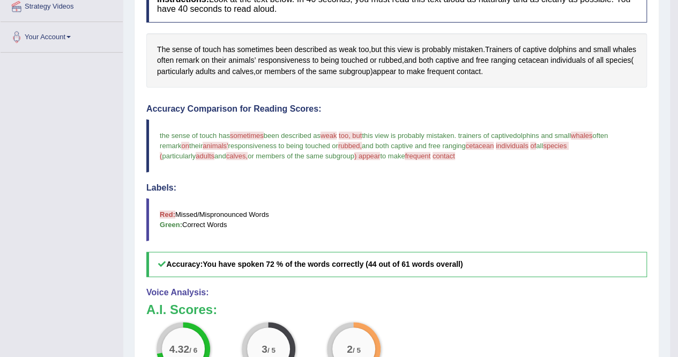
scroll to position [107, 0]
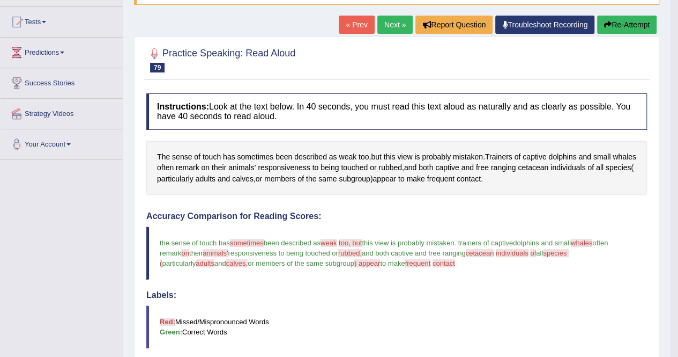
click at [633, 25] on button "Re-Attempt" at bounding box center [627, 25] width 60 height 18
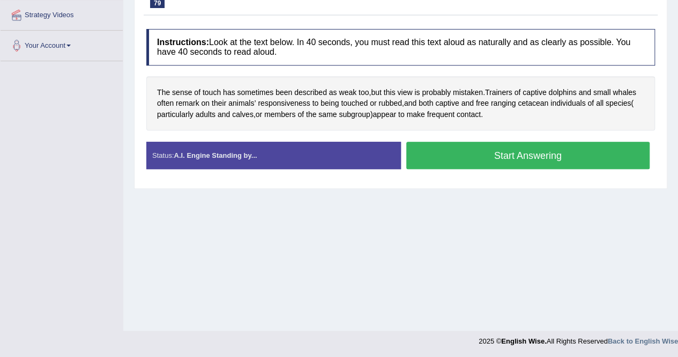
click at [543, 156] on button "Start Answering" at bounding box center [529, 155] width 244 height 27
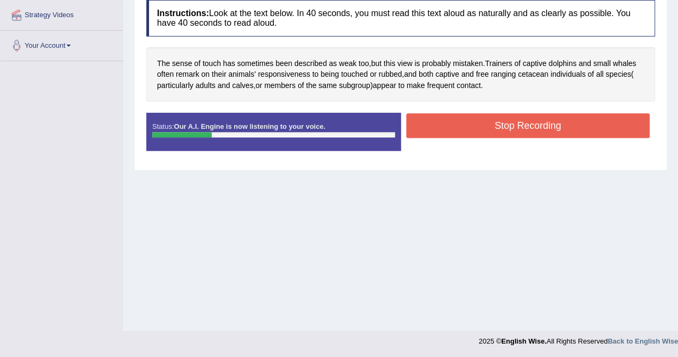
click at [534, 120] on button "Stop Recording" at bounding box center [529, 125] width 244 height 25
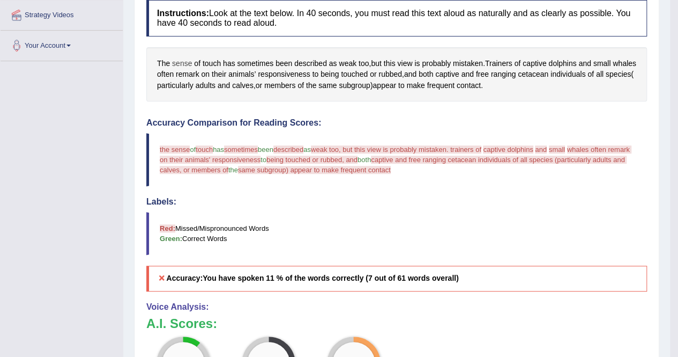
click at [182, 58] on span "sense" at bounding box center [182, 63] width 20 height 11
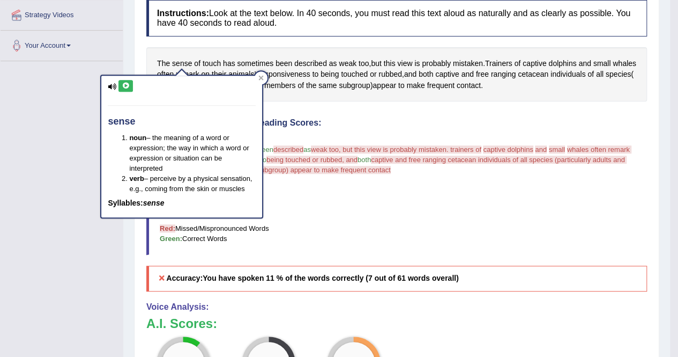
click at [123, 85] on icon at bounding box center [126, 86] width 8 height 6
click at [262, 77] on icon at bounding box center [261, 78] width 5 height 5
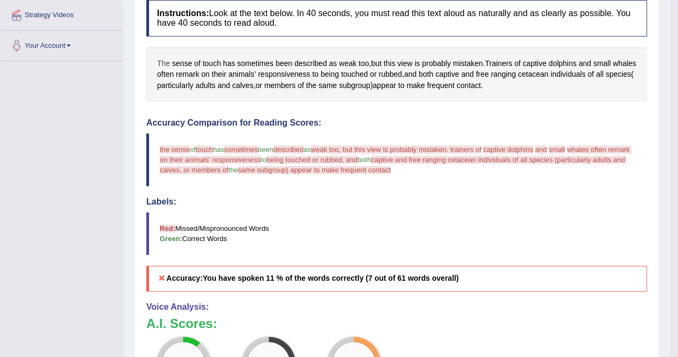
click at [164, 61] on span "The" at bounding box center [163, 63] width 13 height 11
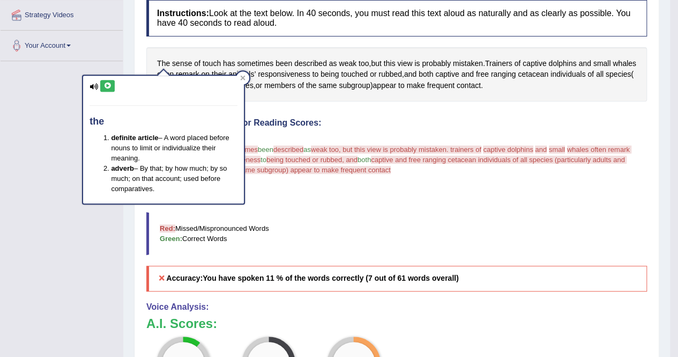
click at [110, 88] on button at bounding box center [107, 86] width 14 height 12
click at [246, 78] on icon at bounding box center [242, 77] width 5 height 5
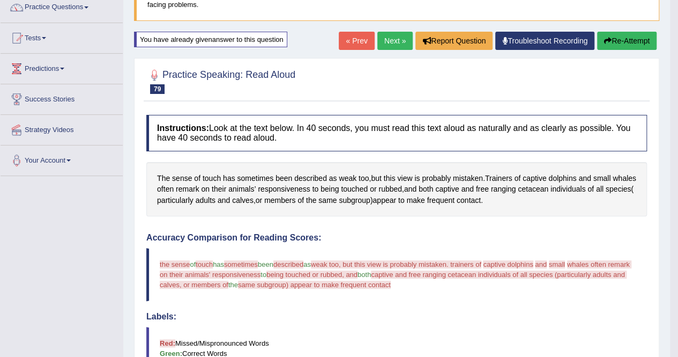
scroll to position [45, 0]
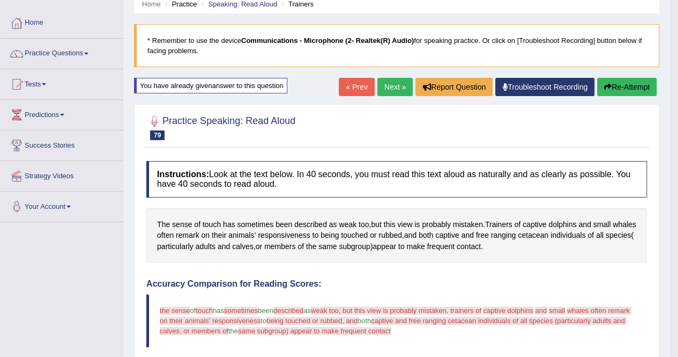
click at [625, 87] on button "Re-Attempt" at bounding box center [627, 87] width 60 height 18
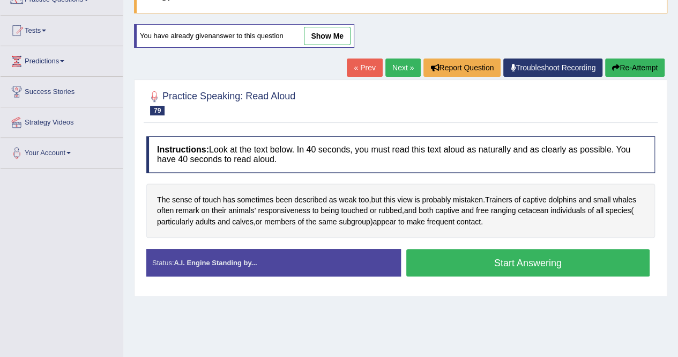
click at [561, 263] on button "Start Answering" at bounding box center [529, 262] width 244 height 27
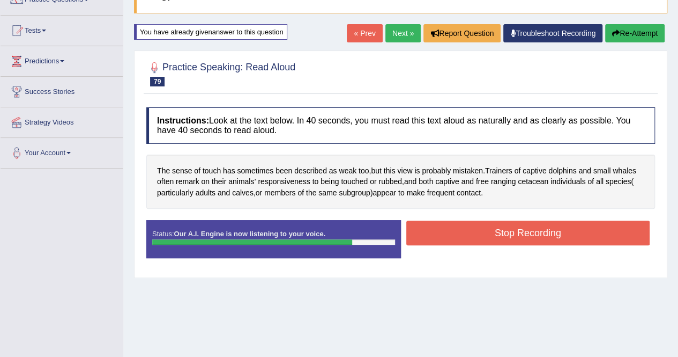
click at [493, 233] on button "Stop Recording" at bounding box center [529, 232] width 244 height 25
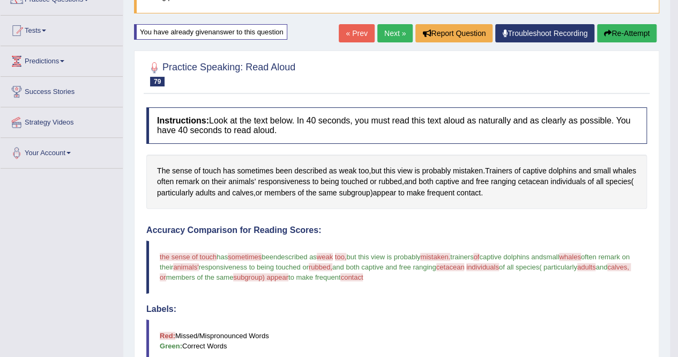
scroll to position [45, 0]
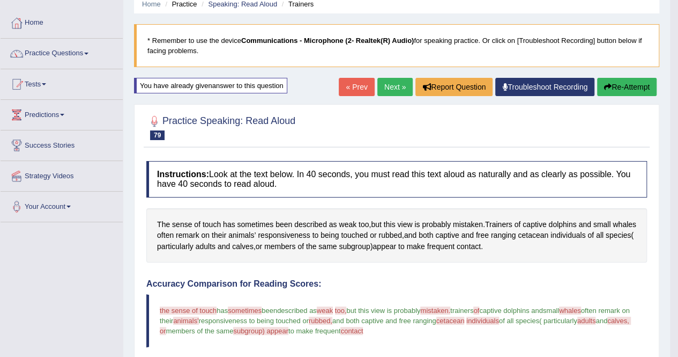
click at [387, 90] on link "Next »" at bounding box center [395, 87] width 35 height 18
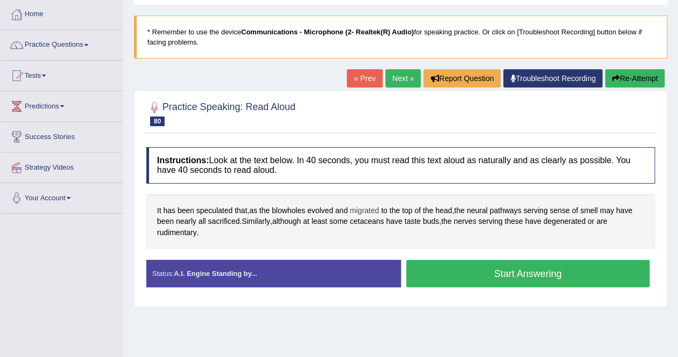
click at [370, 209] on span "migrated" at bounding box center [364, 210] width 29 height 11
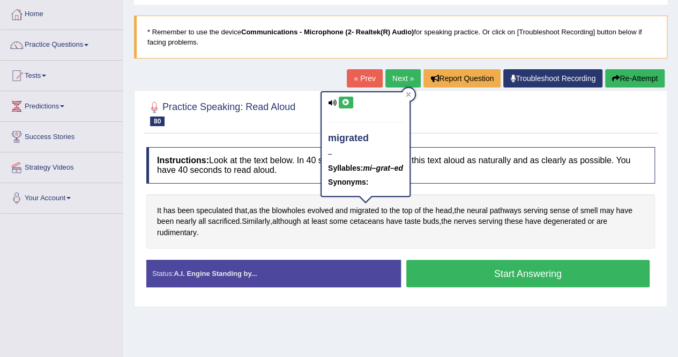
click at [345, 99] on icon at bounding box center [346, 102] width 8 height 6
click at [411, 95] on icon at bounding box center [408, 94] width 5 height 5
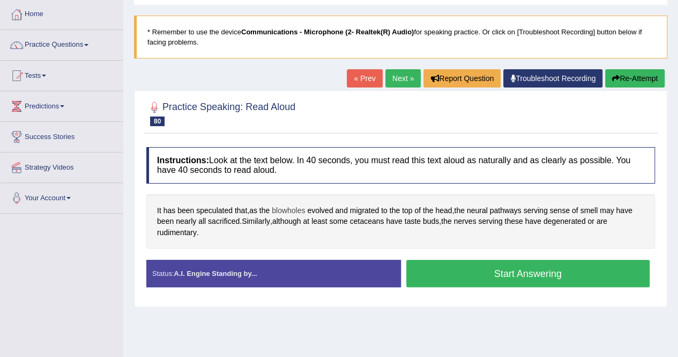
click at [297, 209] on span "blowholes" at bounding box center [288, 210] width 33 height 11
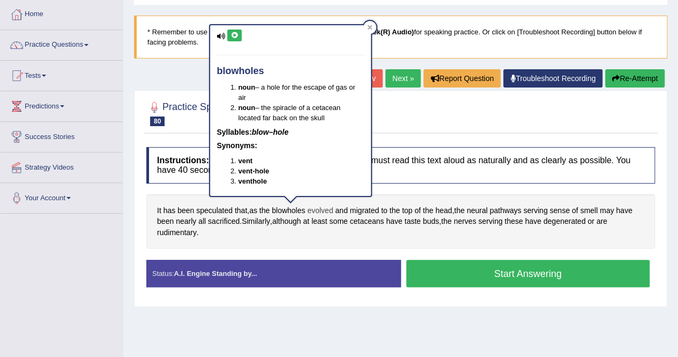
click at [324, 208] on span "evolved" at bounding box center [320, 210] width 26 height 11
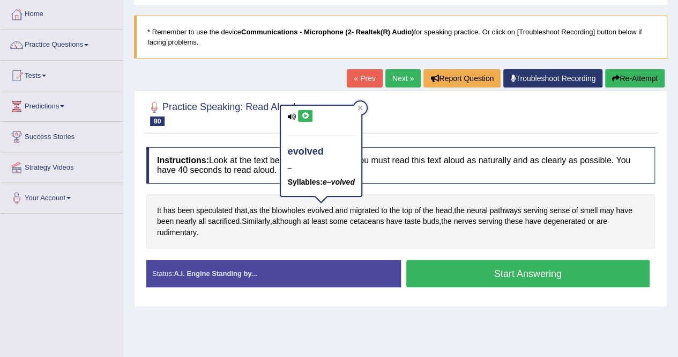
click at [305, 120] on button at bounding box center [305, 116] width 14 height 12
click at [363, 107] on icon at bounding box center [360, 108] width 5 height 5
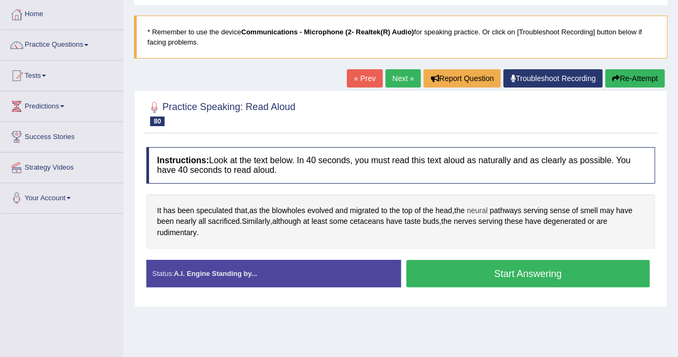
click at [486, 207] on span "neural" at bounding box center [477, 210] width 21 height 11
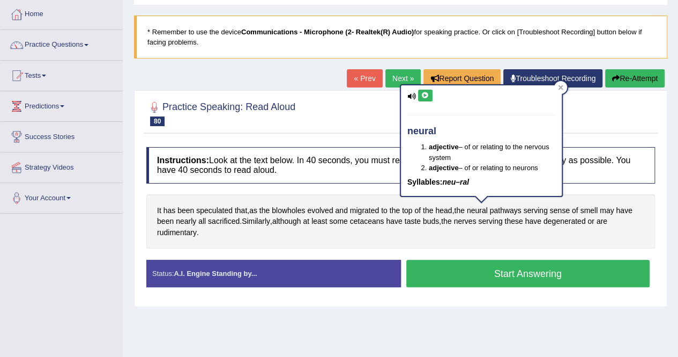
click at [426, 97] on icon at bounding box center [426, 95] width 8 height 6
click at [563, 89] on icon at bounding box center [560, 87] width 5 height 5
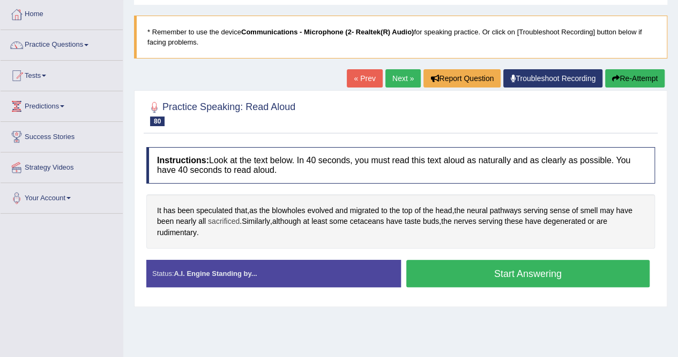
click at [227, 219] on span "sacrificed" at bounding box center [224, 221] width 32 height 11
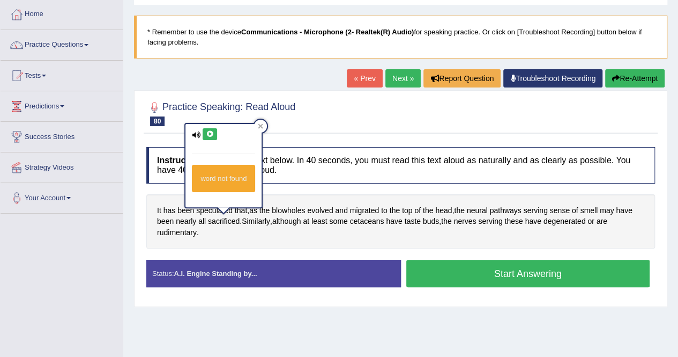
click at [211, 136] on icon at bounding box center [210, 134] width 8 height 6
click at [258, 125] on icon at bounding box center [260, 125] width 5 height 5
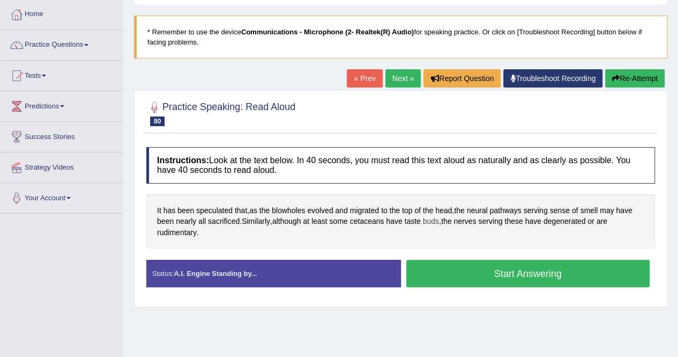
click at [439, 220] on span "buds" at bounding box center [431, 221] width 16 height 11
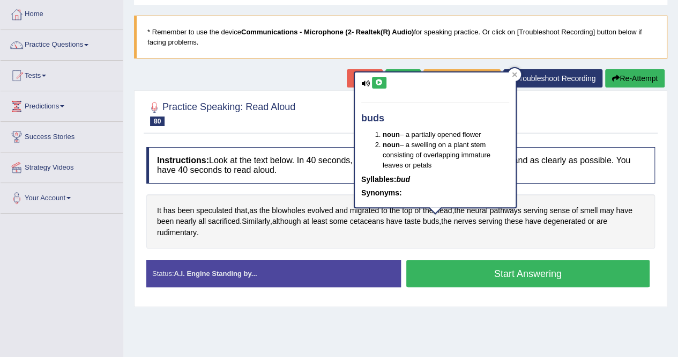
click at [384, 80] on button at bounding box center [379, 83] width 14 height 12
drag, startPoint x: 518, startPoint y: 71, endPoint x: 516, endPoint y: 79, distance: 8.2
click at [518, 71] on div at bounding box center [514, 74] width 13 height 13
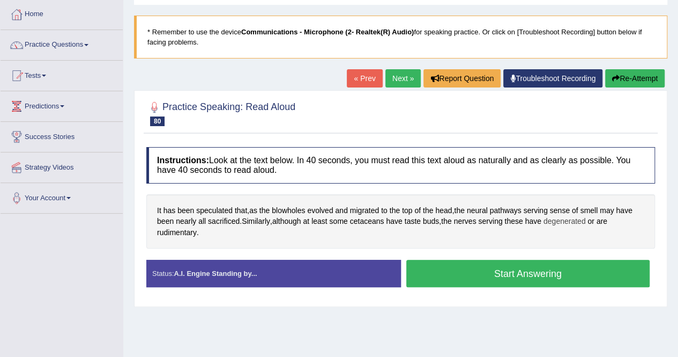
click at [572, 222] on span "degenerated" at bounding box center [565, 221] width 42 height 11
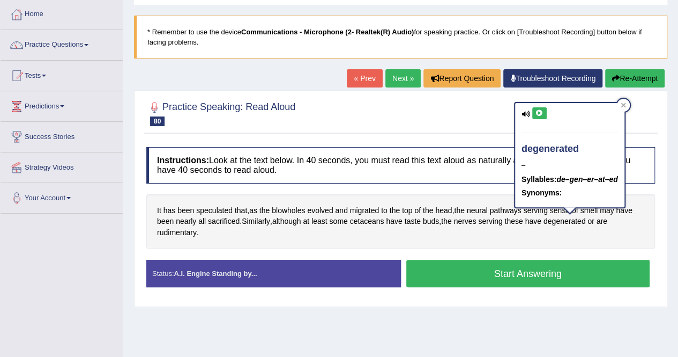
click at [543, 115] on icon at bounding box center [540, 113] width 8 height 6
drag, startPoint x: 625, startPoint y: 107, endPoint x: 615, endPoint y: 142, distance: 36.7
click at [626, 107] on icon at bounding box center [623, 104] width 5 height 5
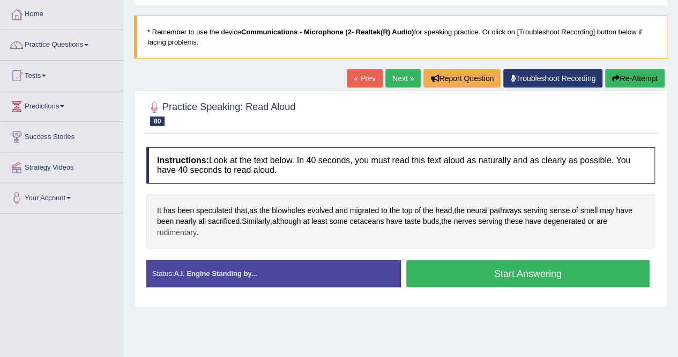
click at [171, 233] on span "rudimentary" at bounding box center [177, 232] width 40 height 11
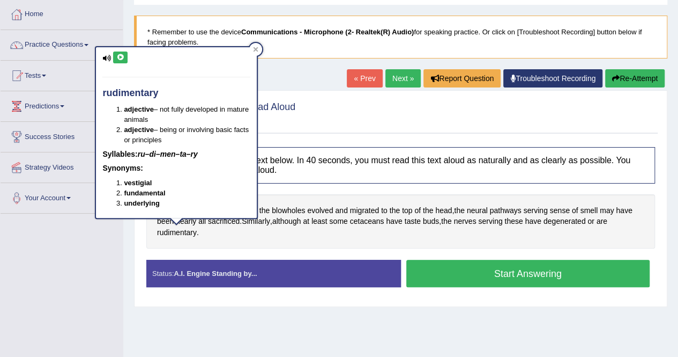
click at [122, 54] on icon at bounding box center [120, 57] width 8 height 6
click at [255, 54] on div at bounding box center [255, 49] width 13 height 13
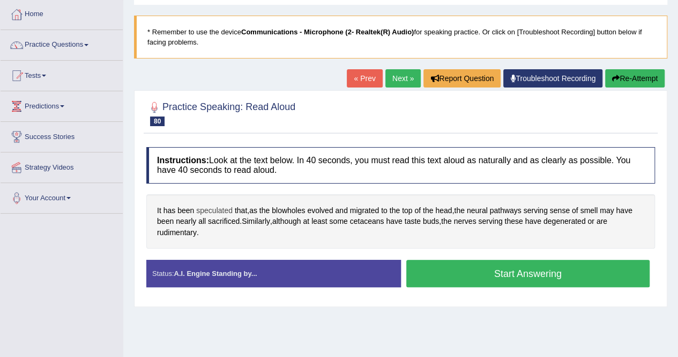
click at [215, 209] on span "speculated" at bounding box center [214, 210] width 36 height 11
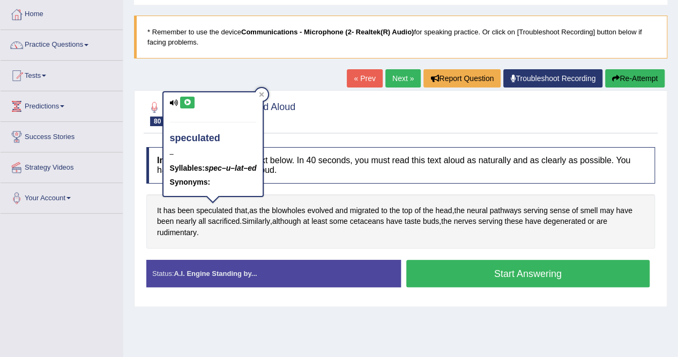
click at [186, 100] on icon at bounding box center [187, 102] width 8 height 6
click at [267, 95] on div at bounding box center [261, 94] width 13 height 13
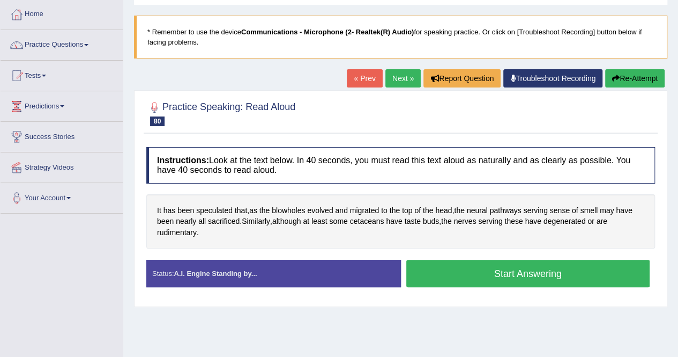
click at [557, 272] on button "Start Answering" at bounding box center [529, 273] width 244 height 27
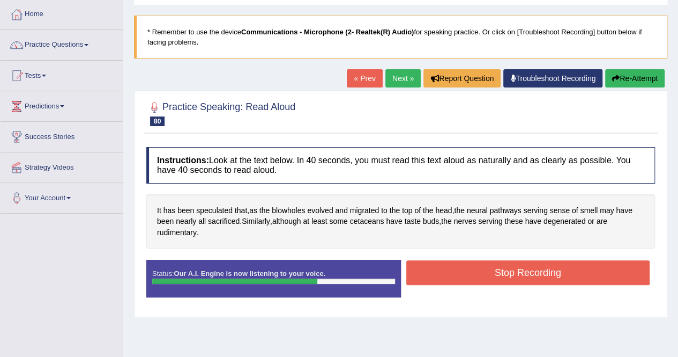
click at [557, 272] on button "Stop Recording" at bounding box center [529, 272] width 244 height 25
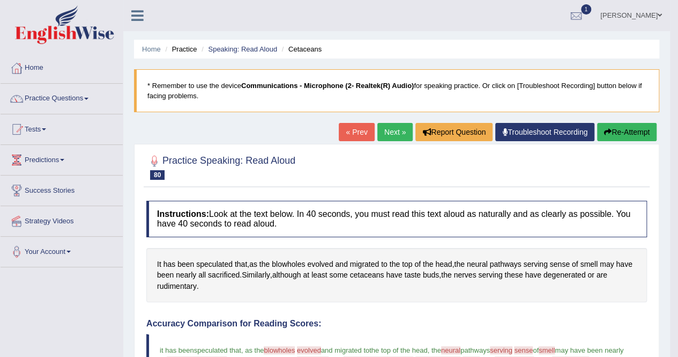
click at [628, 137] on button "Re-Attempt" at bounding box center [627, 132] width 60 height 18
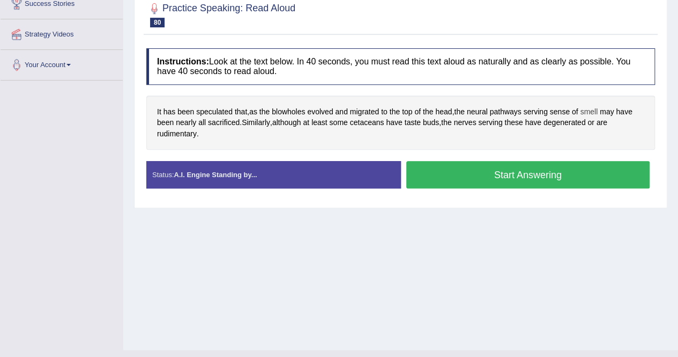
click at [597, 107] on span "smell" at bounding box center [589, 111] width 18 height 11
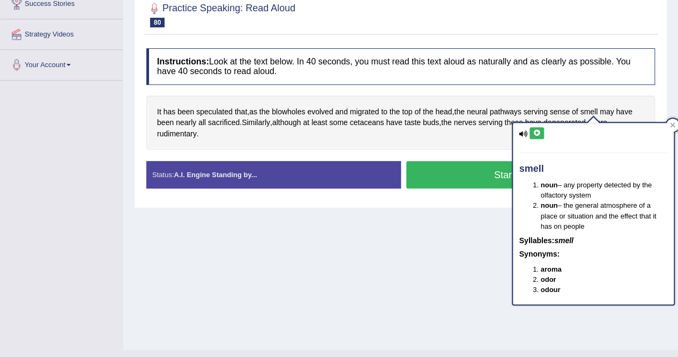
click at [535, 130] on icon at bounding box center [537, 133] width 8 height 6
click at [676, 124] on div at bounding box center [673, 125] width 13 height 13
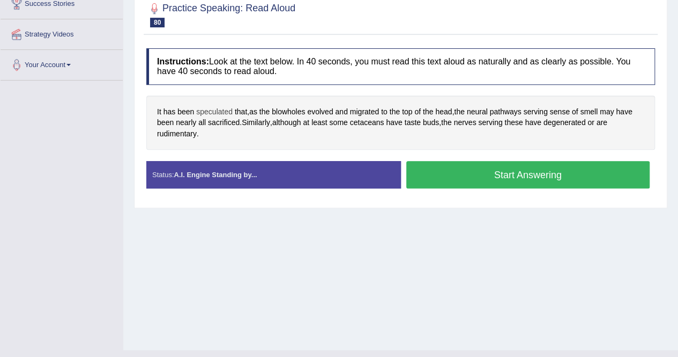
click at [213, 108] on span "speculated" at bounding box center [214, 111] width 36 height 11
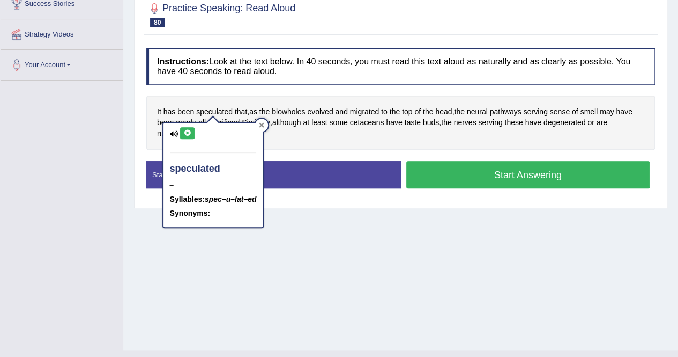
click at [268, 125] on div at bounding box center [261, 125] width 13 height 13
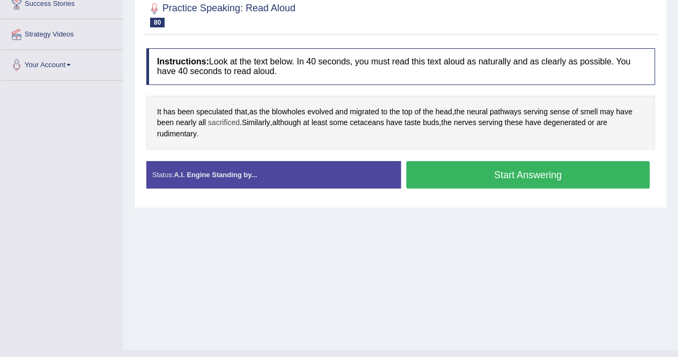
click at [221, 120] on span "sacrificed" at bounding box center [224, 122] width 32 height 11
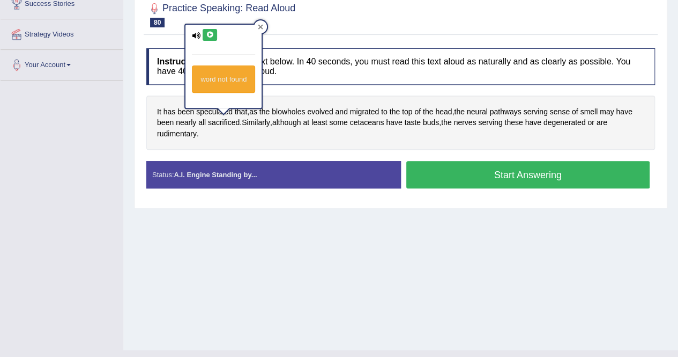
click at [258, 22] on div at bounding box center [260, 26] width 13 height 13
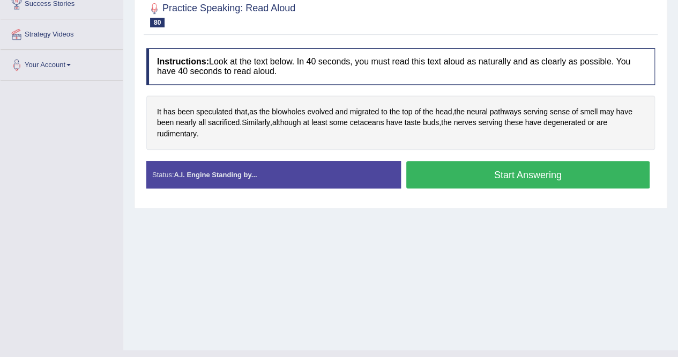
click at [531, 180] on button "Start Answering" at bounding box center [529, 174] width 244 height 27
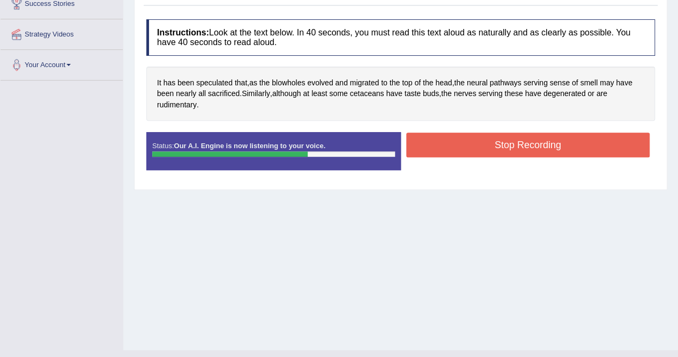
click at [531, 143] on button "Stop Recording" at bounding box center [529, 144] width 244 height 25
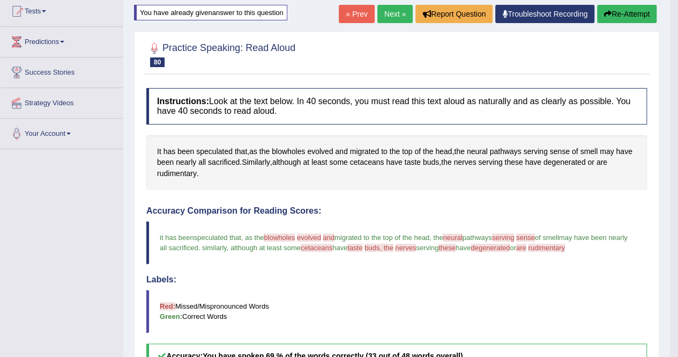
scroll to position [109, 0]
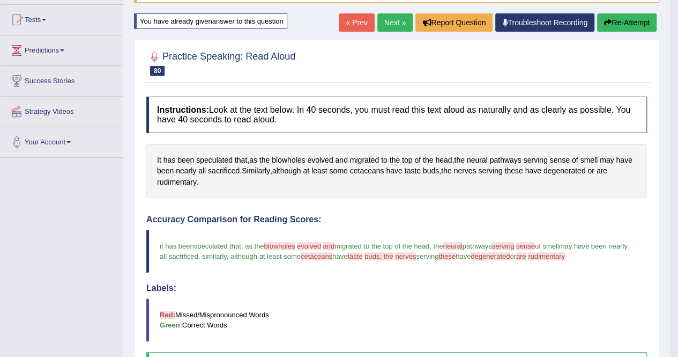
click at [394, 16] on link "Next »" at bounding box center [395, 22] width 35 height 18
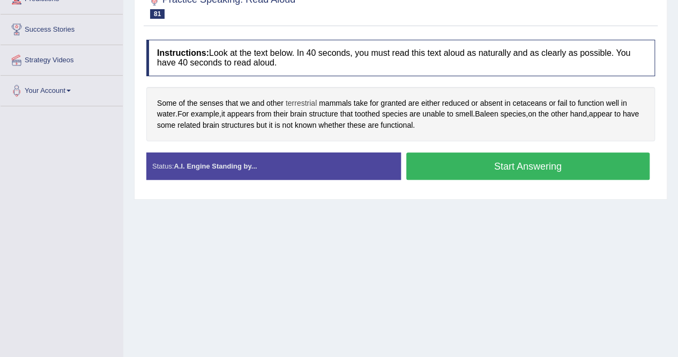
click at [298, 99] on span "terrestrial" at bounding box center [301, 103] width 31 height 11
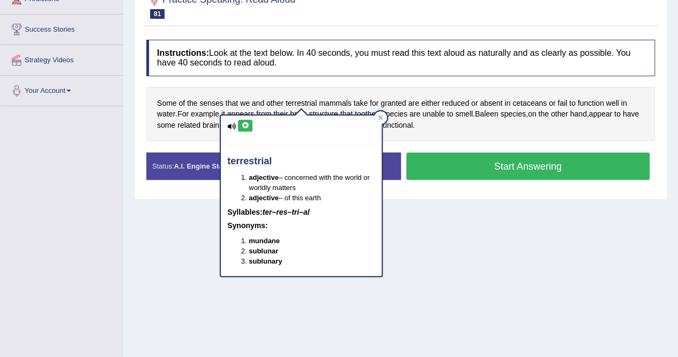
click at [244, 127] on icon at bounding box center [245, 125] width 8 height 6
click at [382, 119] on icon at bounding box center [381, 117] width 5 height 5
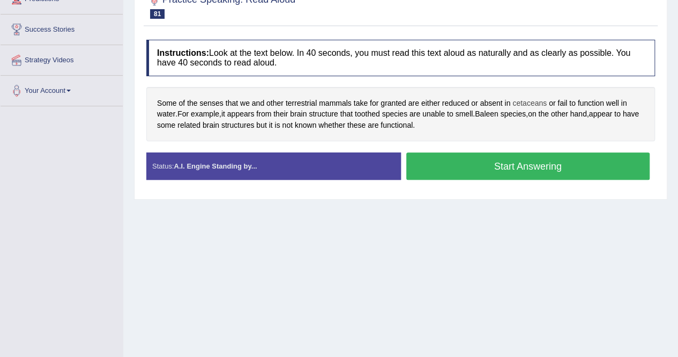
click at [532, 101] on span "cetaceans" at bounding box center [530, 103] width 34 height 11
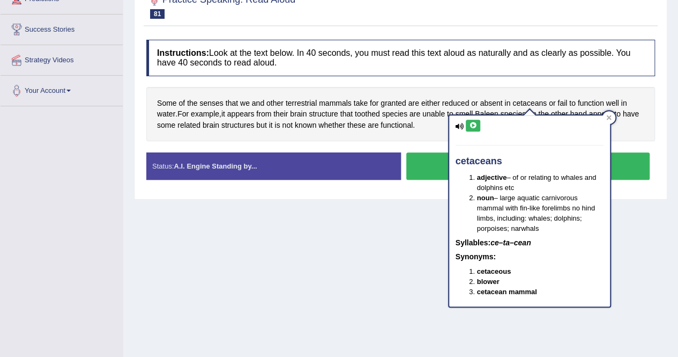
click at [473, 125] on icon at bounding box center [473, 125] width 8 height 6
click at [611, 120] on icon at bounding box center [609, 117] width 5 height 5
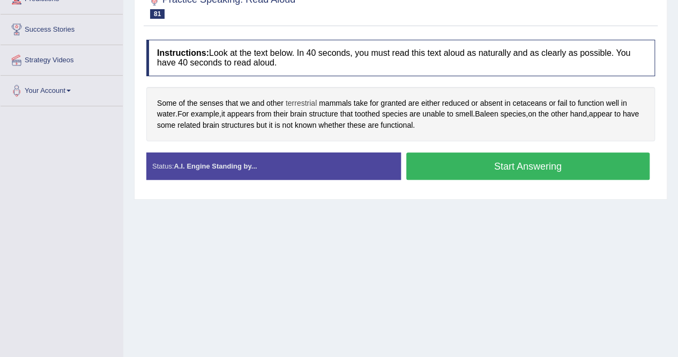
click at [298, 104] on span "terrestrial" at bounding box center [301, 103] width 31 height 11
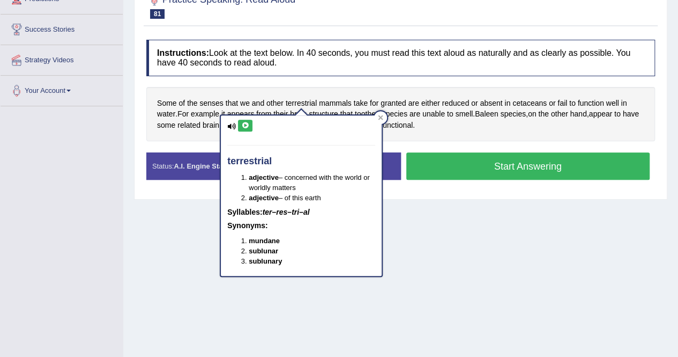
click at [248, 123] on icon at bounding box center [245, 125] width 8 height 6
click at [384, 114] on div at bounding box center [380, 117] width 13 height 13
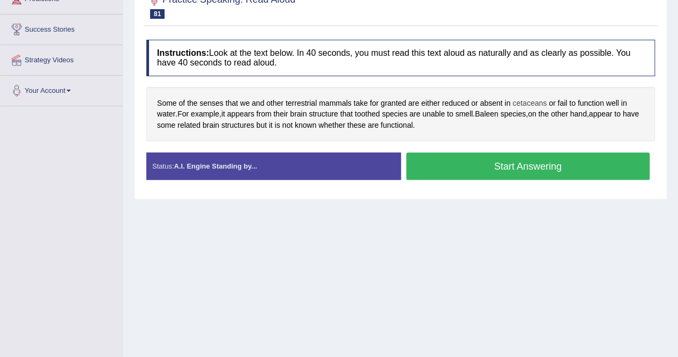
click at [535, 102] on span "cetaceans" at bounding box center [530, 103] width 34 height 11
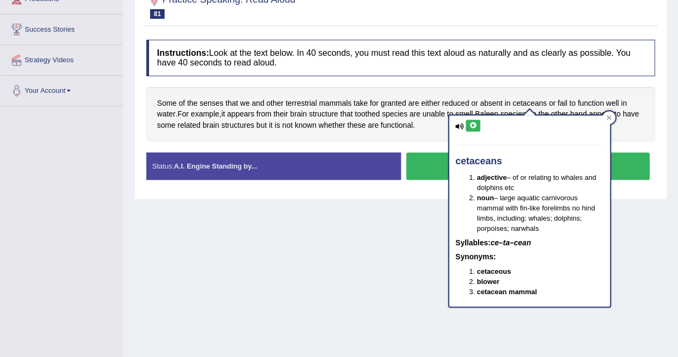
click at [474, 125] on icon at bounding box center [473, 125] width 8 height 6
click at [614, 113] on div at bounding box center [609, 117] width 13 height 13
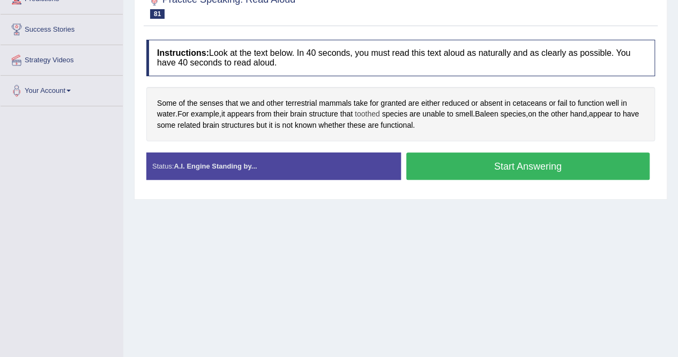
click at [374, 109] on span "toothed" at bounding box center [367, 113] width 25 height 11
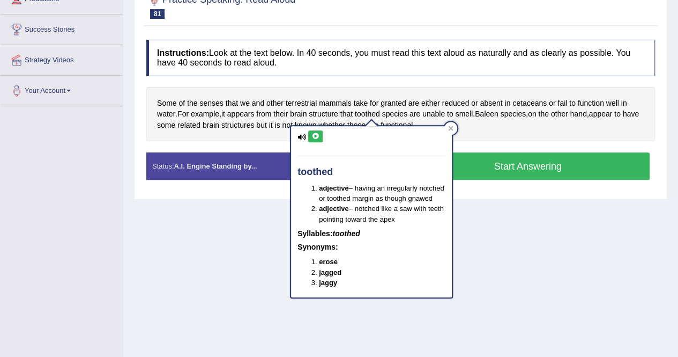
click at [315, 138] on icon at bounding box center [316, 136] width 8 height 6
click at [453, 127] on icon at bounding box center [450, 127] width 5 height 5
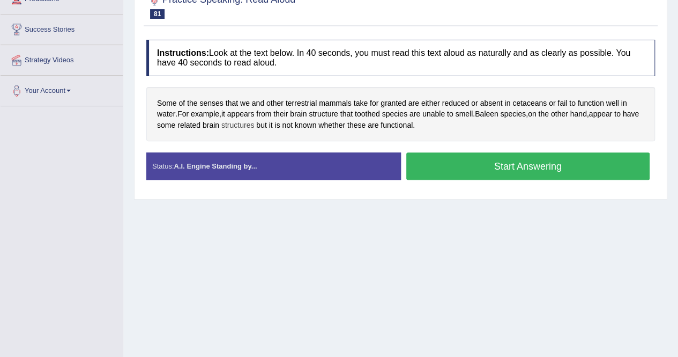
click at [254, 127] on span "structures" at bounding box center [237, 125] width 33 height 11
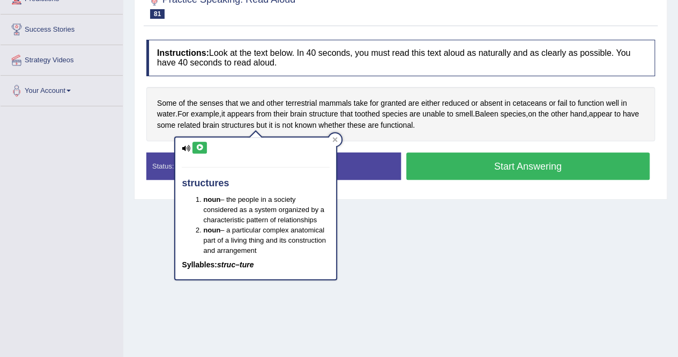
click at [201, 149] on icon at bounding box center [200, 147] width 8 height 6
click at [339, 141] on div at bounding box center [335, 139] width 13 height 13
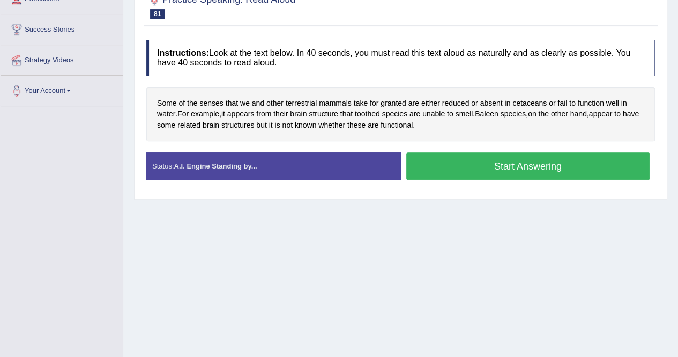
drag, startPoint x: 551, startPoint y: 166, endPoint x: 626, endPoint y: 260, distance: 120.6
click at [552, 165] on button "Start Answering" at bounding box center [529, 165] width 244 height 27
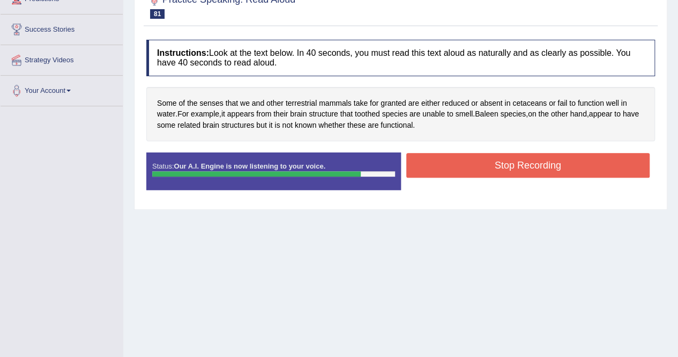
click at [514, 168] on button "Stop Recording" at bounding box center [529, 165] width 244 height 25
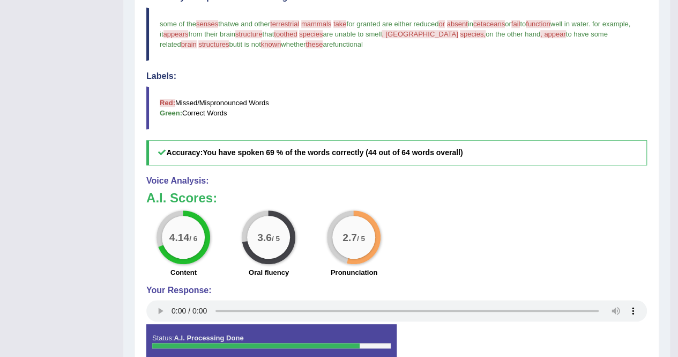
scroll to position [268, 0]
